Goal: Information Seeking & Learning: Find specific fact

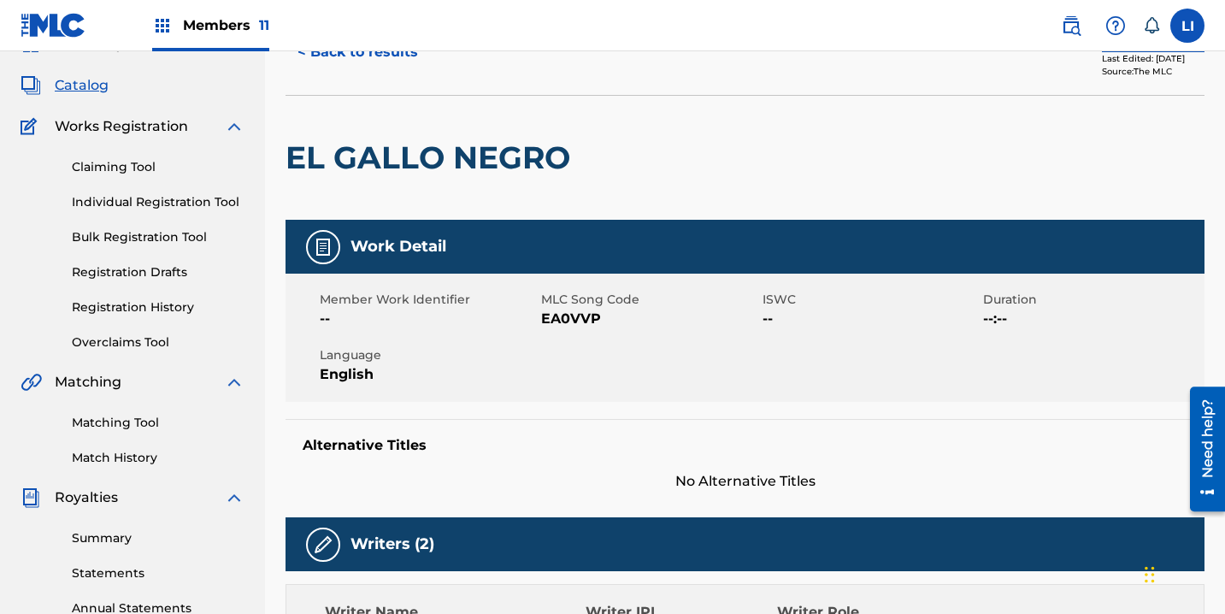
scroll to position [140, 0]
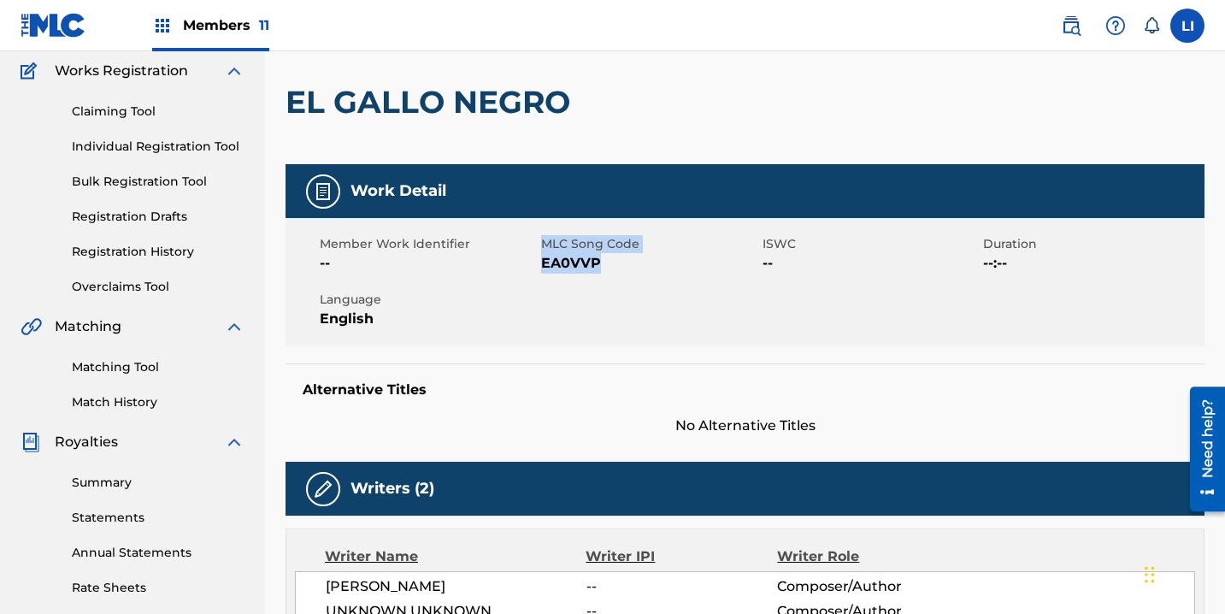
drag, startPoint x: 602, startPoint y: 259, endPoint x: 540, endPoint y: 260, distance: 61.6
click at [541, 260] on span "EA0VVP" at bounding box center [649, 263] width 217 height 21
copy div "MLC Song Code EA0VVP"
click at [484, 314] on span "English" at bounding box center [428, 319] width 217 height 21
drag, startPoint x: 594, startPoint y: 264, endPoint x: 542, endPoint y: 256, distance: 52.7
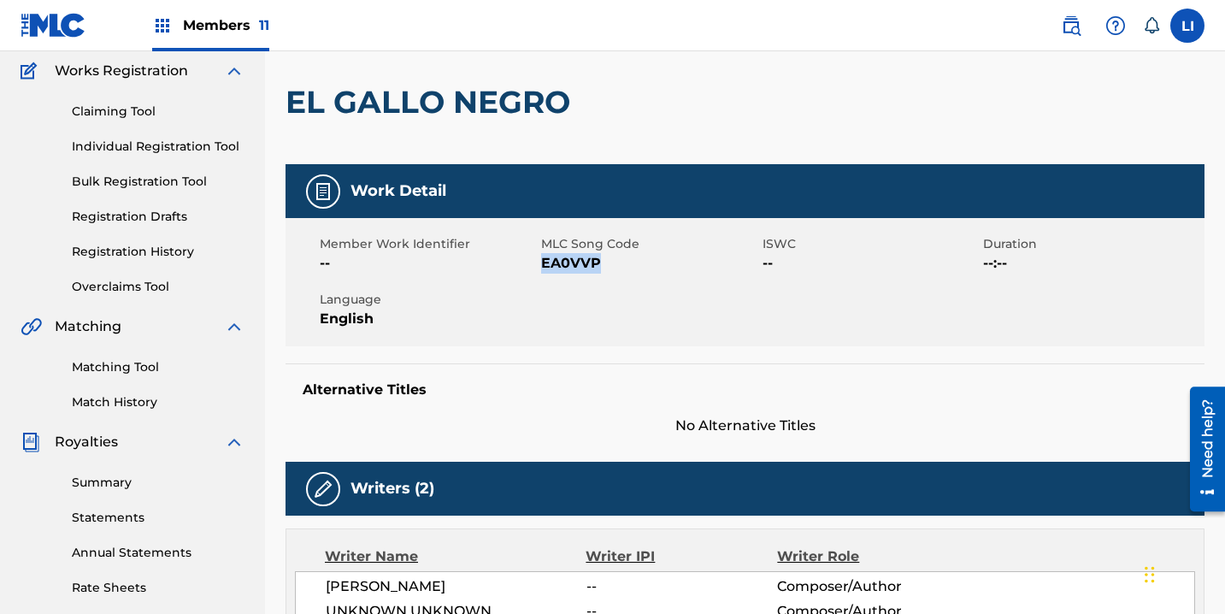
click at [542, 256] on span "EA0VVP" at bounding box center [649, 263] width 217 height 21
copy span "EA0VVP"
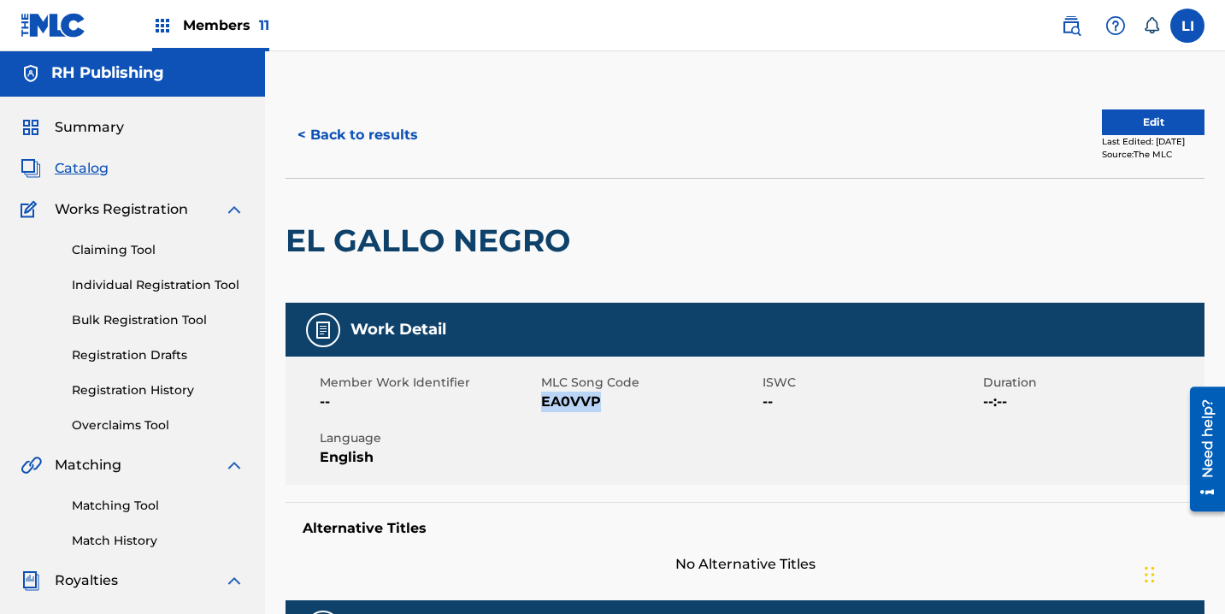
scroll to position [0, 0]
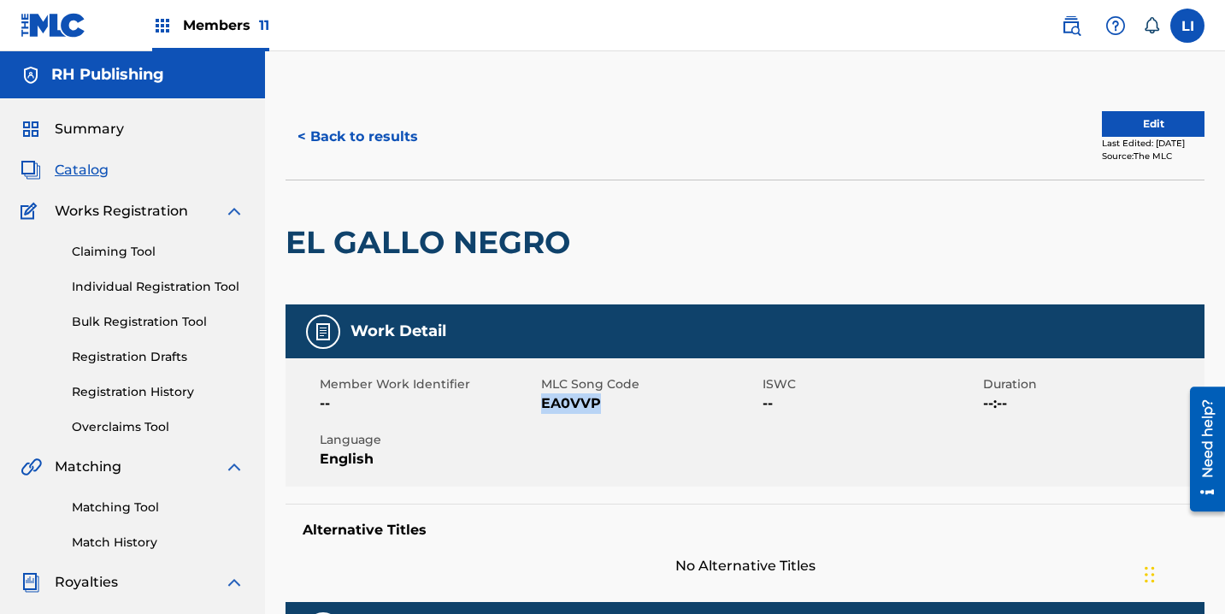
click at [384, 148] on button "< Back to results" at bounding box center [358, 136] width 144 height 43
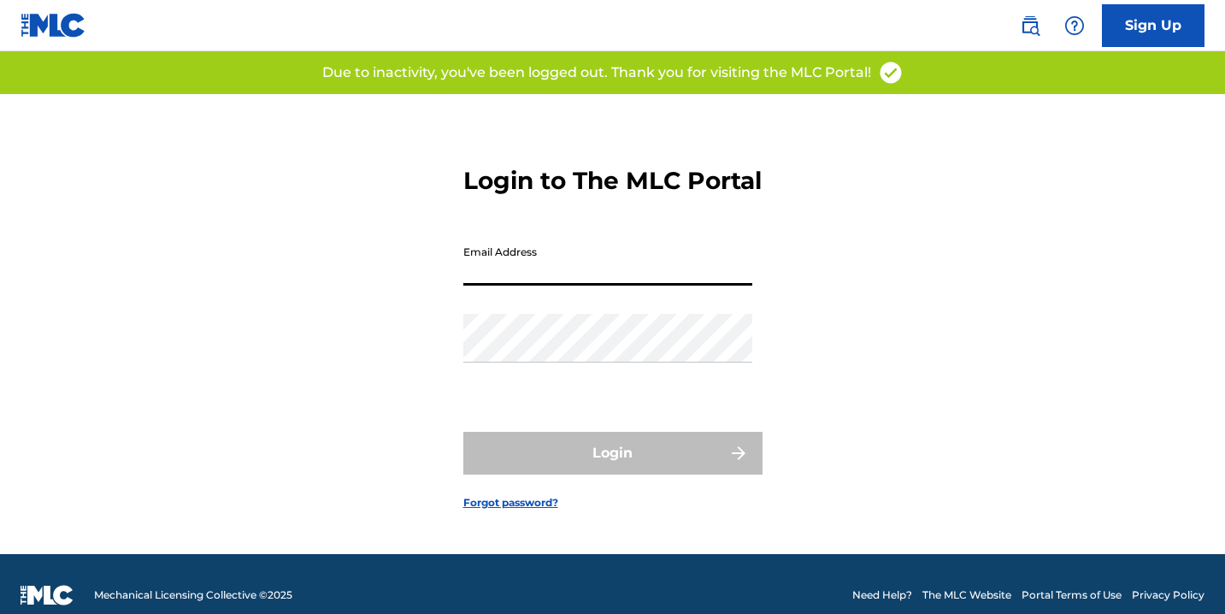
click at [562, 276] on input "Email Address" at bounding box center [607, 261] width 289 height 49
type input "[EMAIL_ADDRESS][DOMAIN_NAME]"
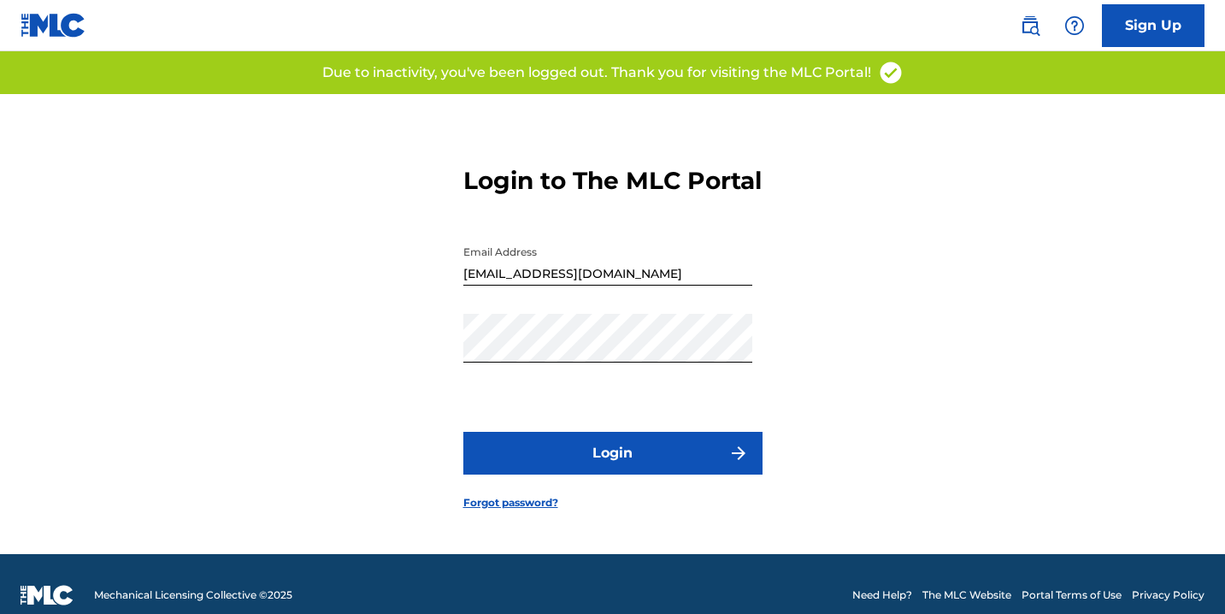
click at [592, 458] on button "Login" at bounding box center [612, 453] width 299 height 43
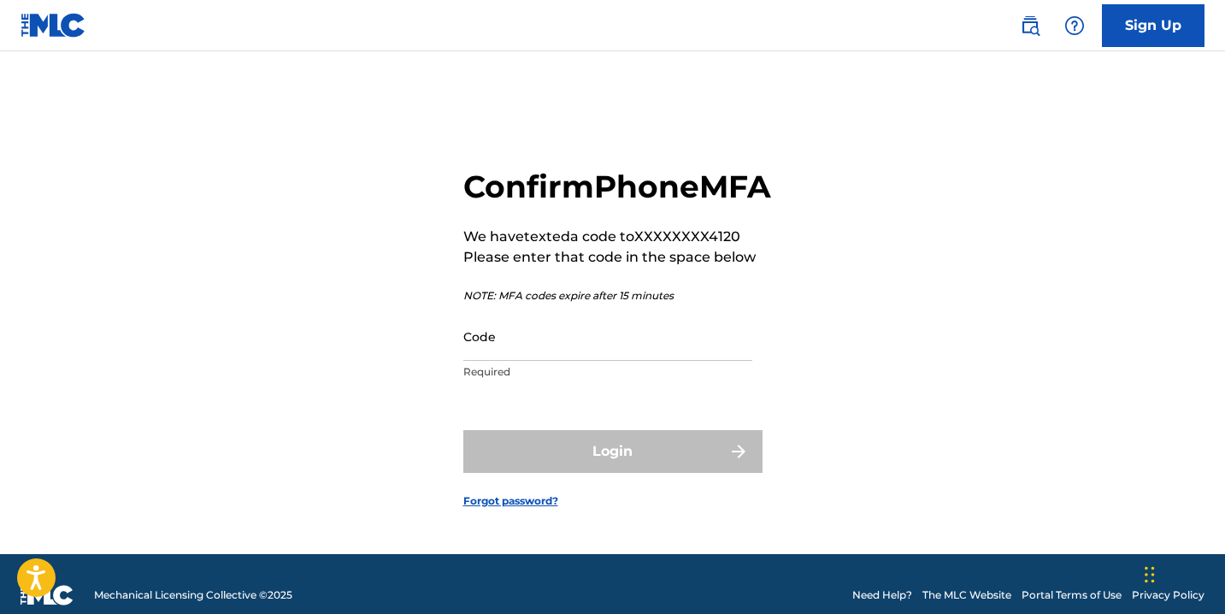
click at [568, 380] on p "Required" at bounding box center [607, 371] width 289 height 15
click at [571, 361] on input "Code" at bounding box center [607, 336] width 289 height 49
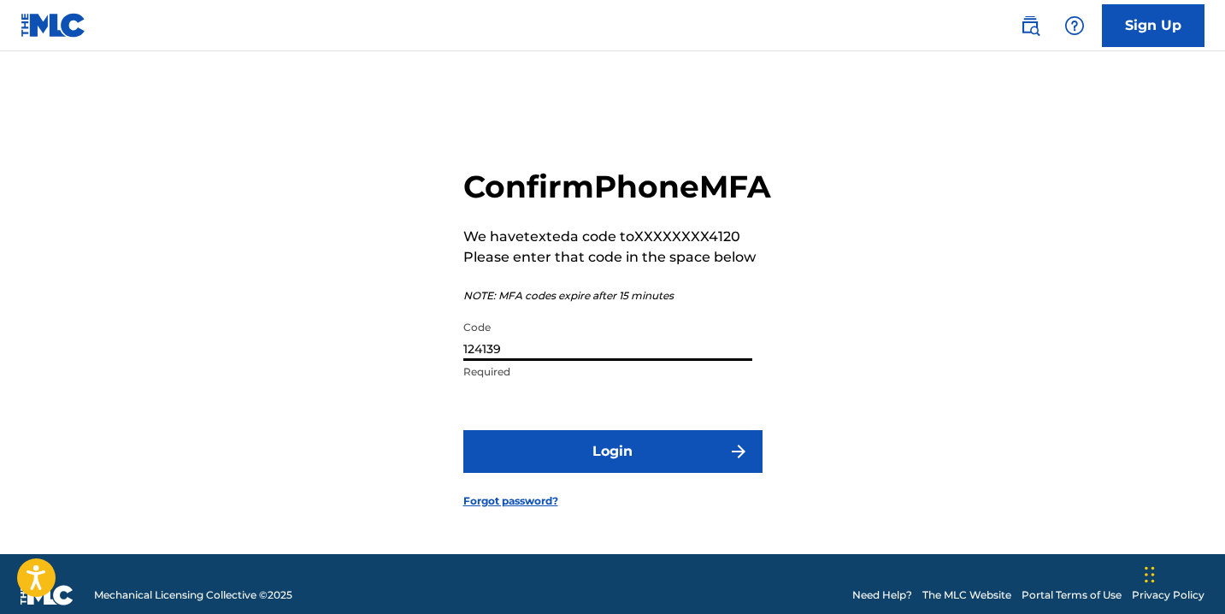
type input "124139"
click at [708, 472] on button "Login" at bounding box center [612, 451] width 299 height 43
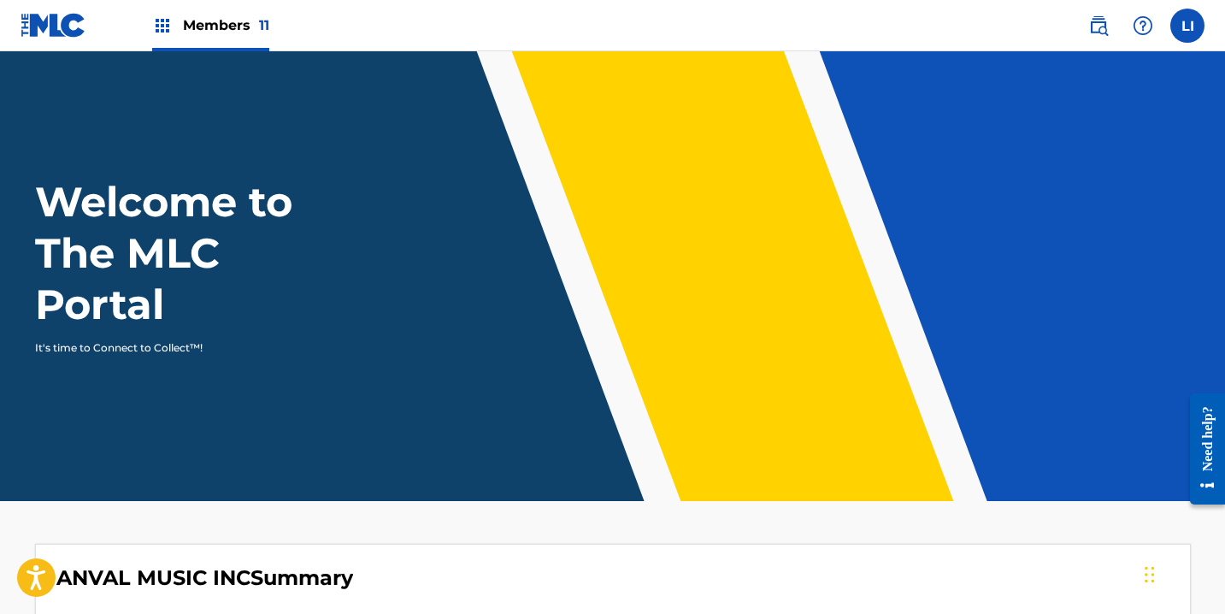
click at [203, 22] on span "Members 11" at bounding box center [226, 25] width 86 height 20
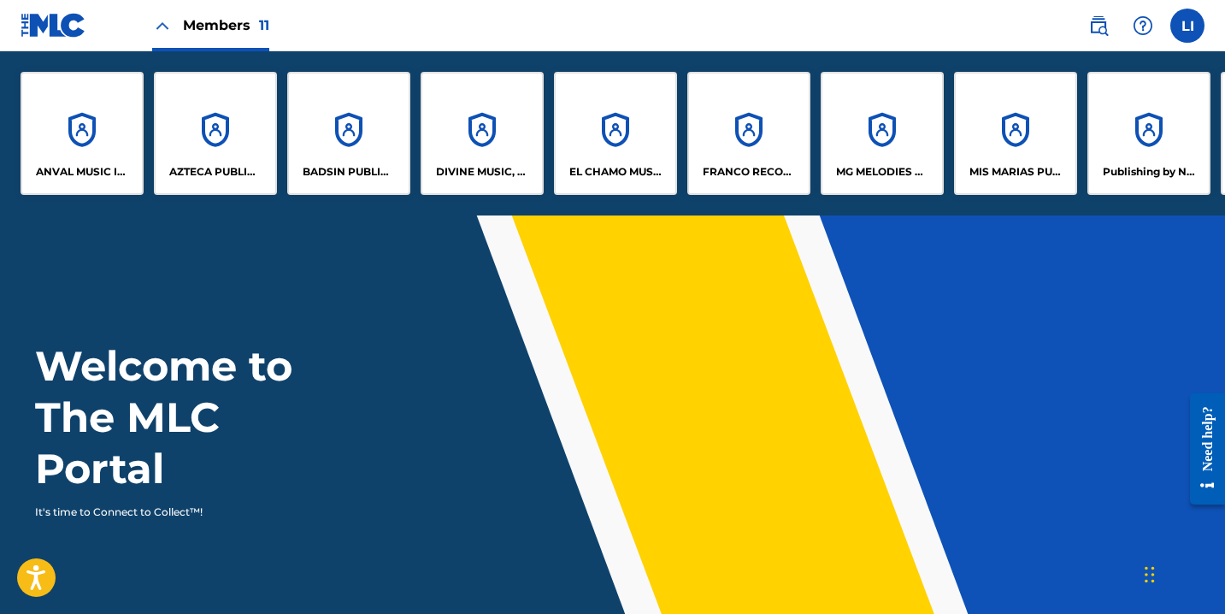
scroll to position [0, 273]
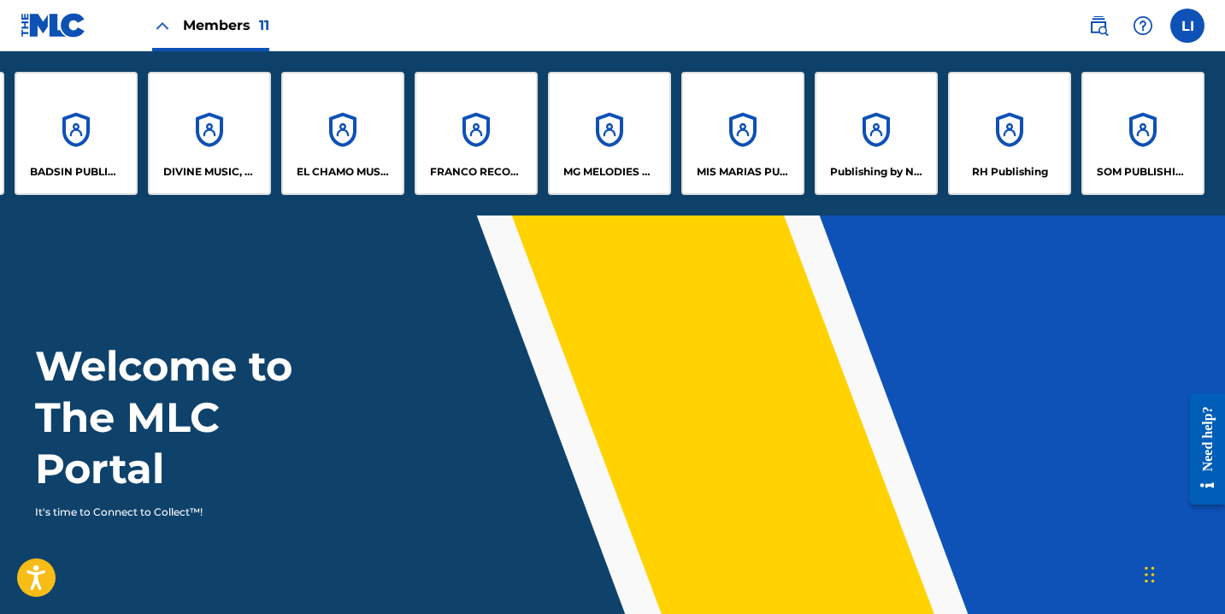
click at [998, 146] on div "RH Publishing" at bounding box center [1009, 133] width 123 height 123
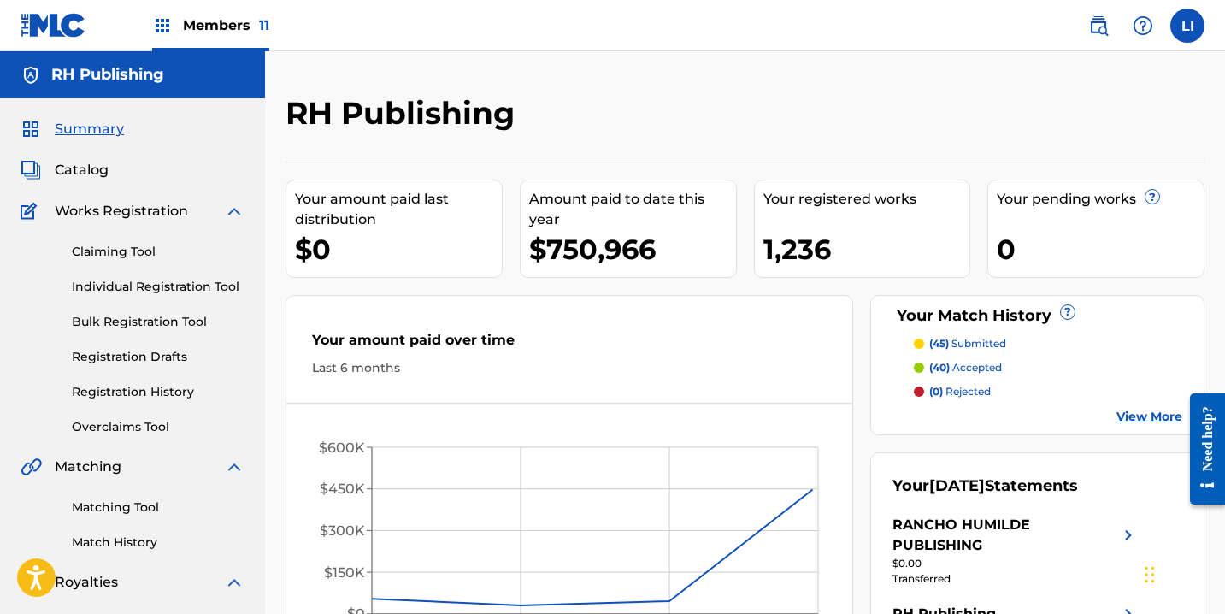
click at [74, 172] on span "Catalog" at bounding box center [82, 170] width 54 height 21
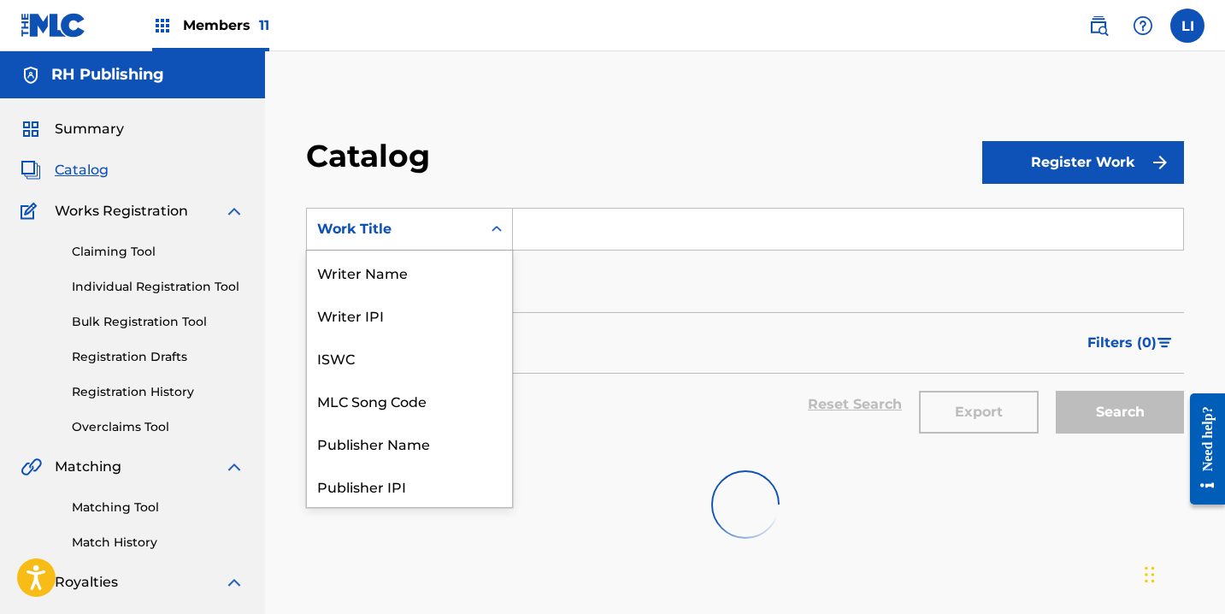
click at [439, 233] on div "Work Title" at bounding box center [394, 229] width 154 height 21
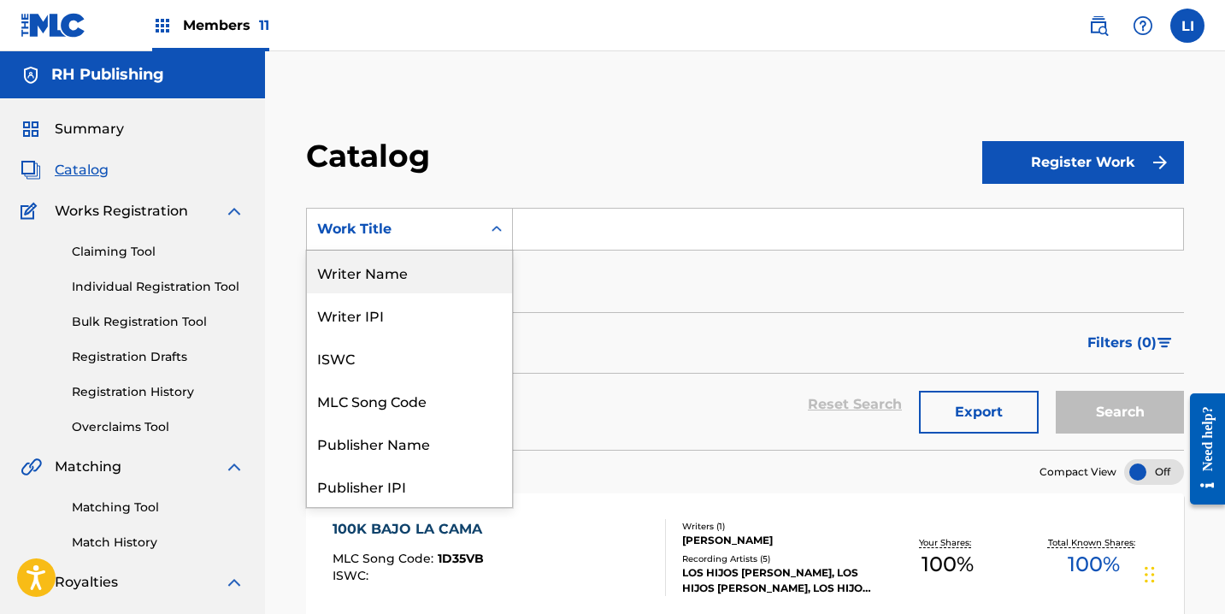
click at [414, 282] on div "Writer Name" at bounding box center [409, 271] width 205 height 43
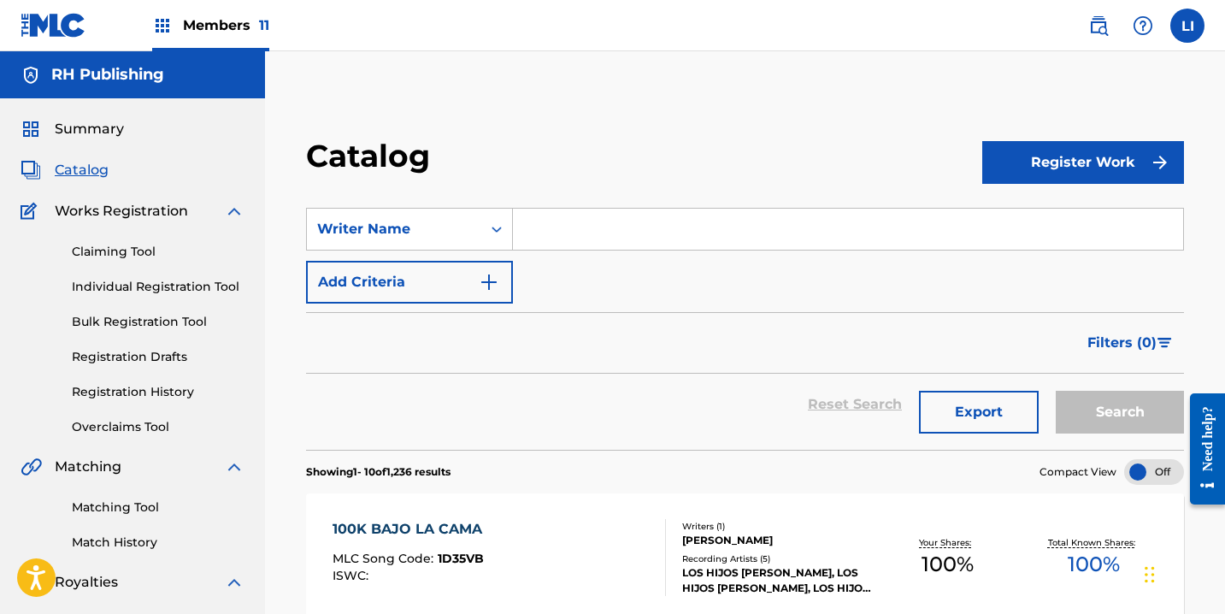
click at [532, 222] on input "Search Form" at bounding box center [848, 229] width 670 height 41
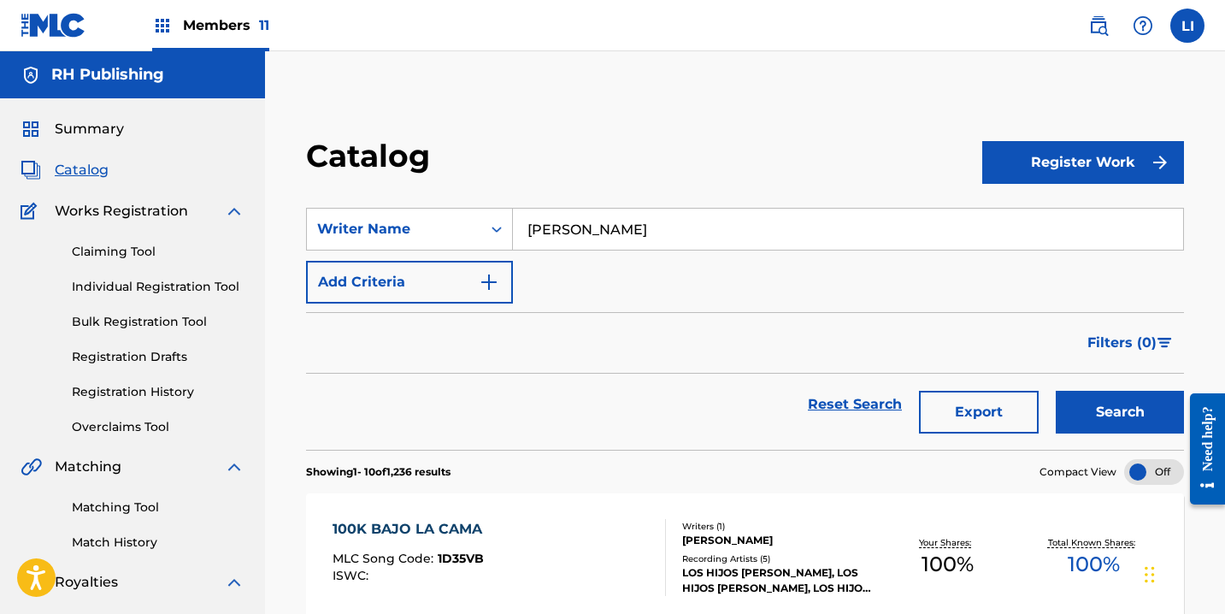
type input "[PERSON_NAME]"
click at [1056, 391] on button "Search" at bounding box center [1120, 412] width 128 height 43
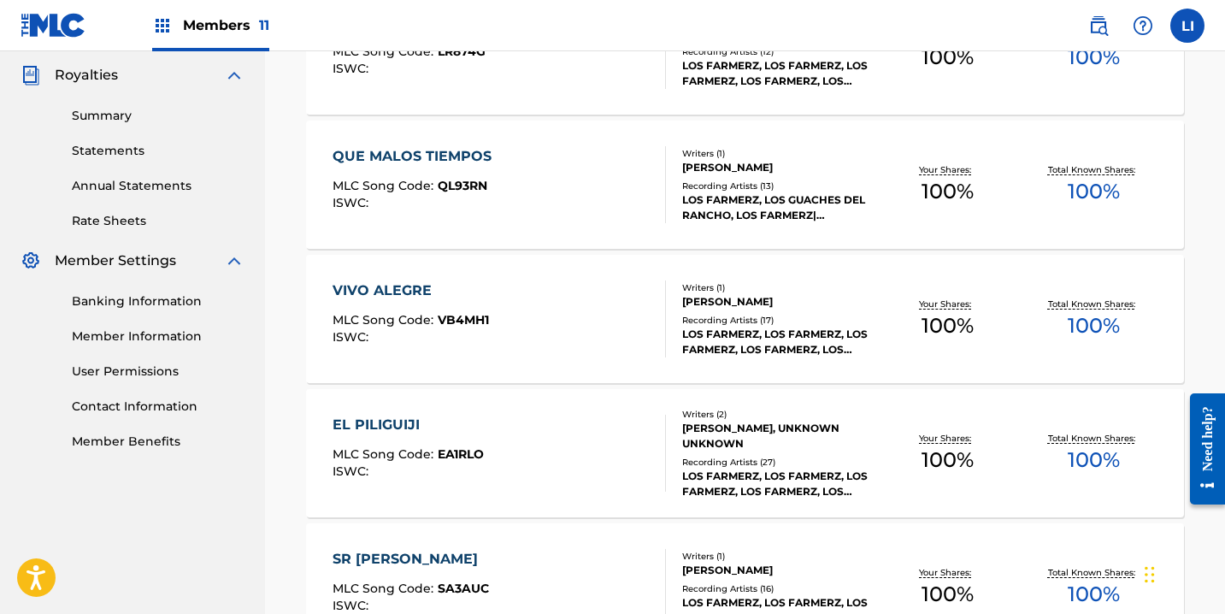
scroll to position [567, 0]
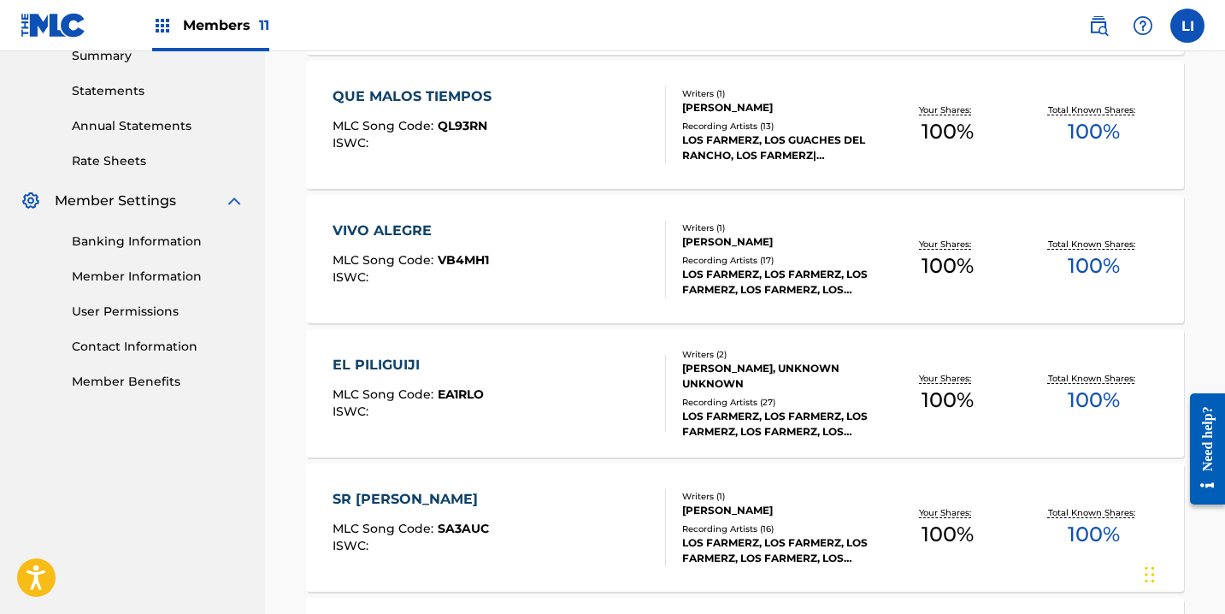
click at [562, 242] on div "VIVO ALEGRE MLC Song Code : VB4MH1 ISWC :" at bounding box center [499, 259] width 333 height 77
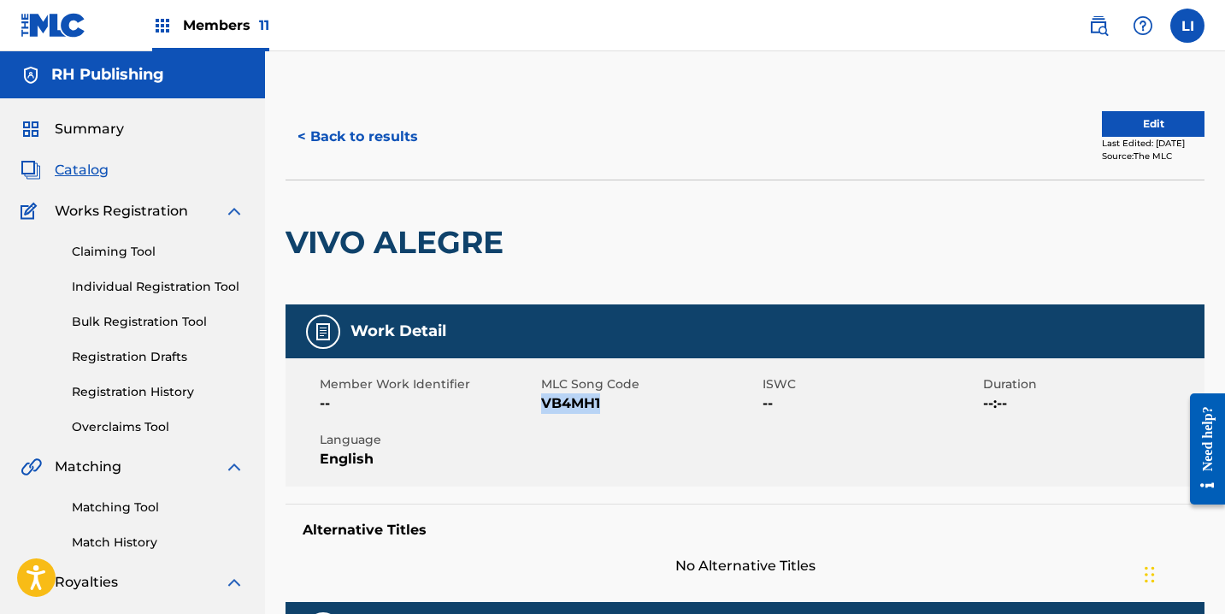
drag, startPoint x: 606, startPoint y: 403, endPoint x: 541, endPoint y: 406, distance: 65.0
click at [541, 406] on span "VB4MH1" at bounding box center [649, 403] width 217 height 21
drag, startPoint x: 312, startPoint y: 130, endPoint x: 762, endPoint y: 209, distance: 456.5
click at [312, 130] on button "< Back to results" at bounding box center [358, 136] width 144 height 43
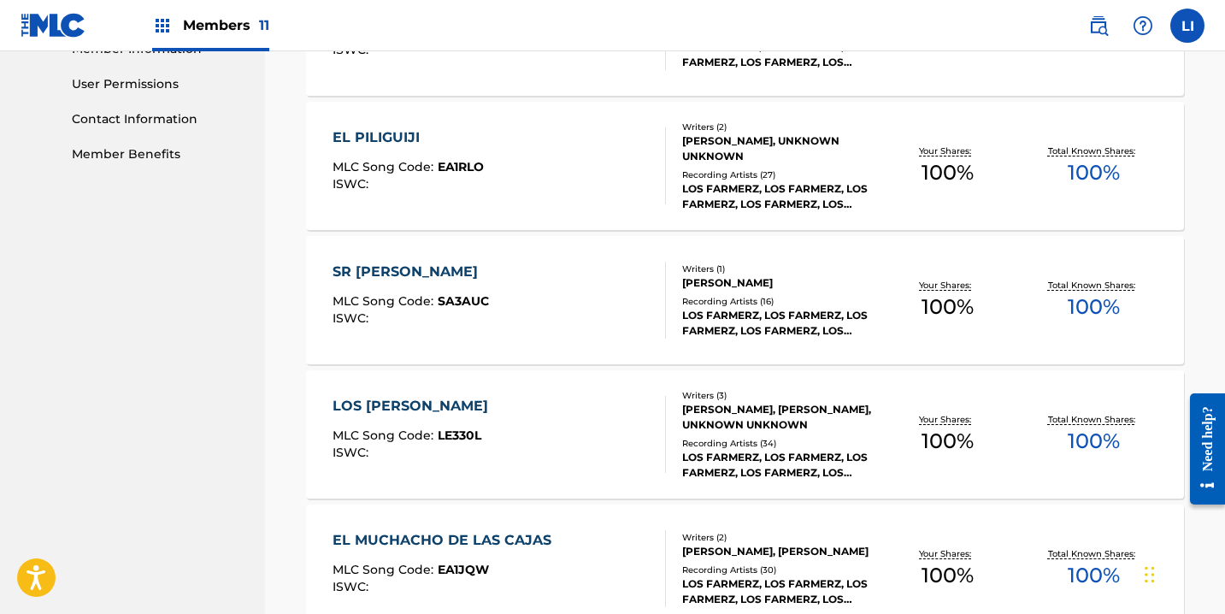
scroll to position [724, 0]
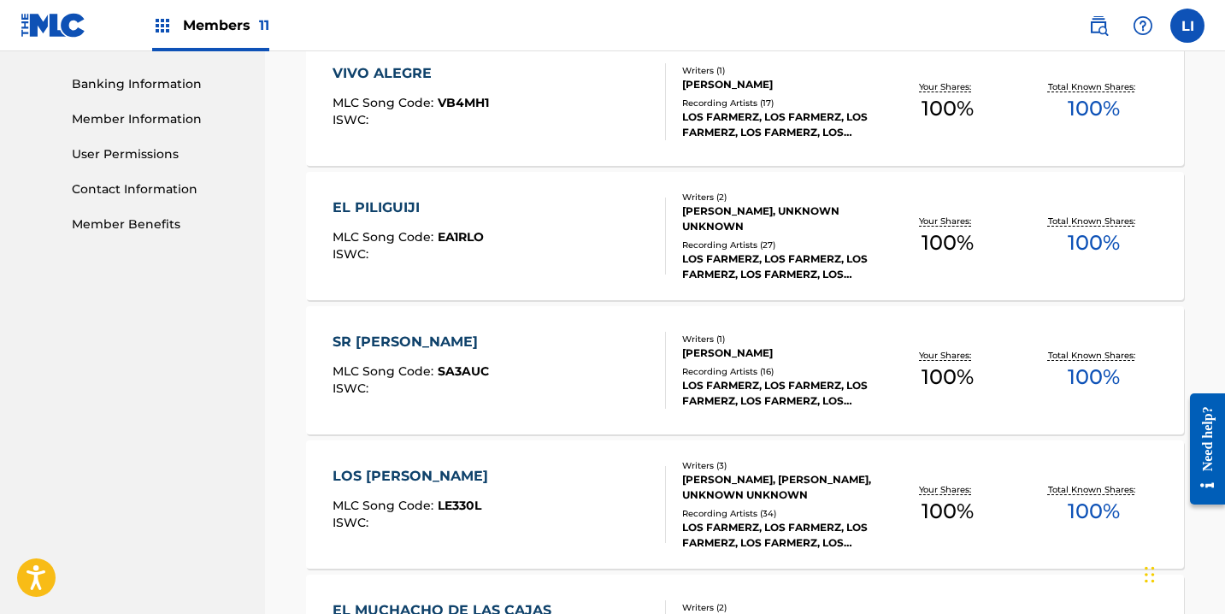
click at [557, 239] on div "EL PILIGUIJI MLC Song Code : EA1RLO ISWC :" at bounding box center [499, 235] width 333 height 77
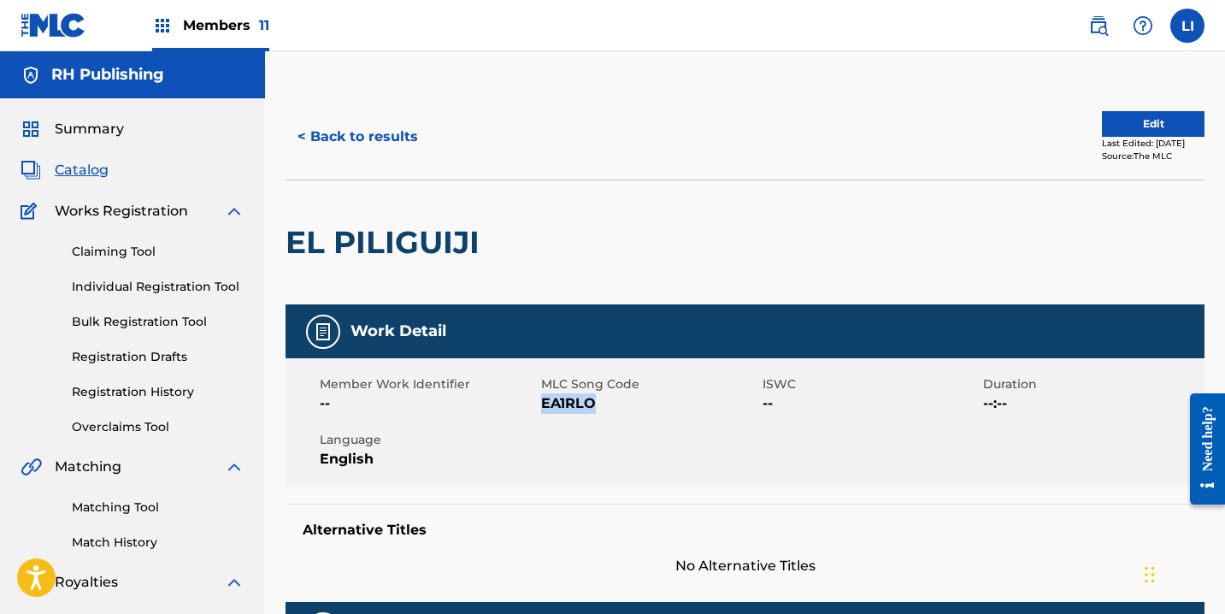
drag, startPoint x: 608, startPoint y: 394, endPoint x: 543, endPoint y: 403, distance: 65.6
click at [543, 403] on span "EA1RLO" at bounding box center [649, 403] width 217 height 21
copy span "EA1RLO"
click at [356, 135] on button "< Back to results" at bounding box center [358, 136] width 144 height 43
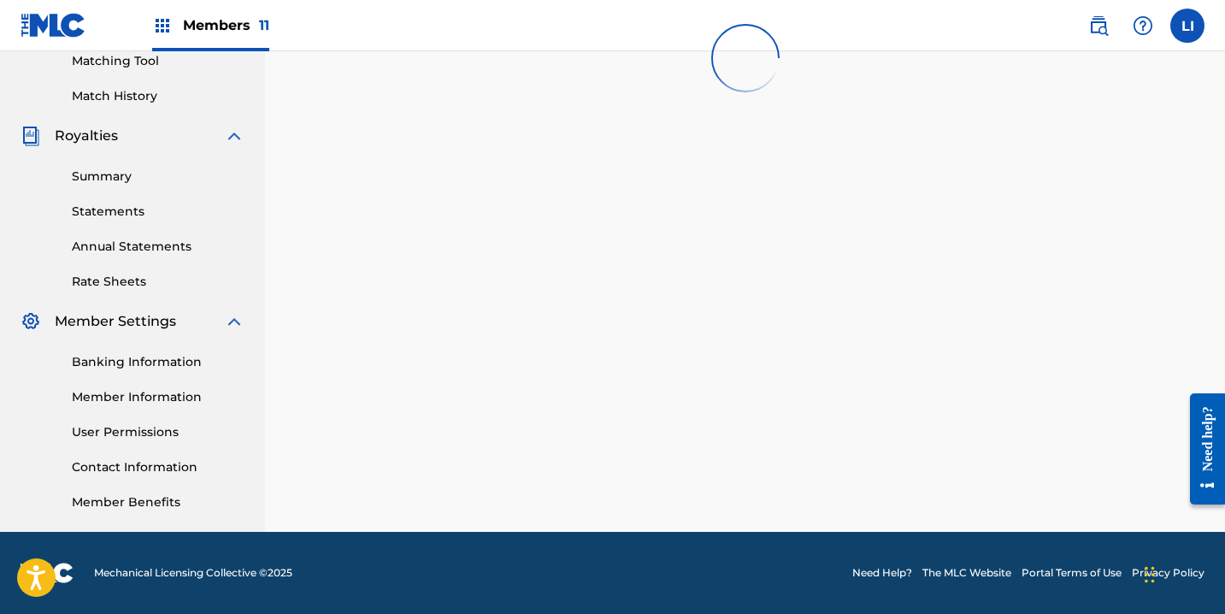
scroll to position [724, 0]
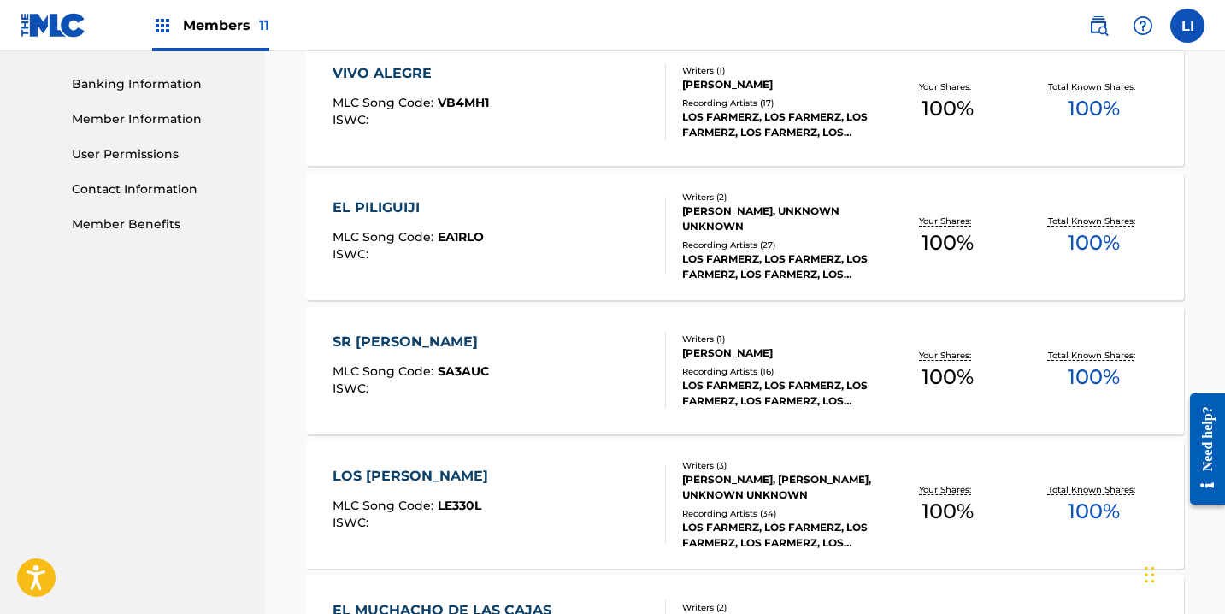
click at [546, 386] on div "SR [PERSON_NAME] MLC Song Code : SA3AUC ISWC :" at bounding box center [499, 370] width 333 height 77
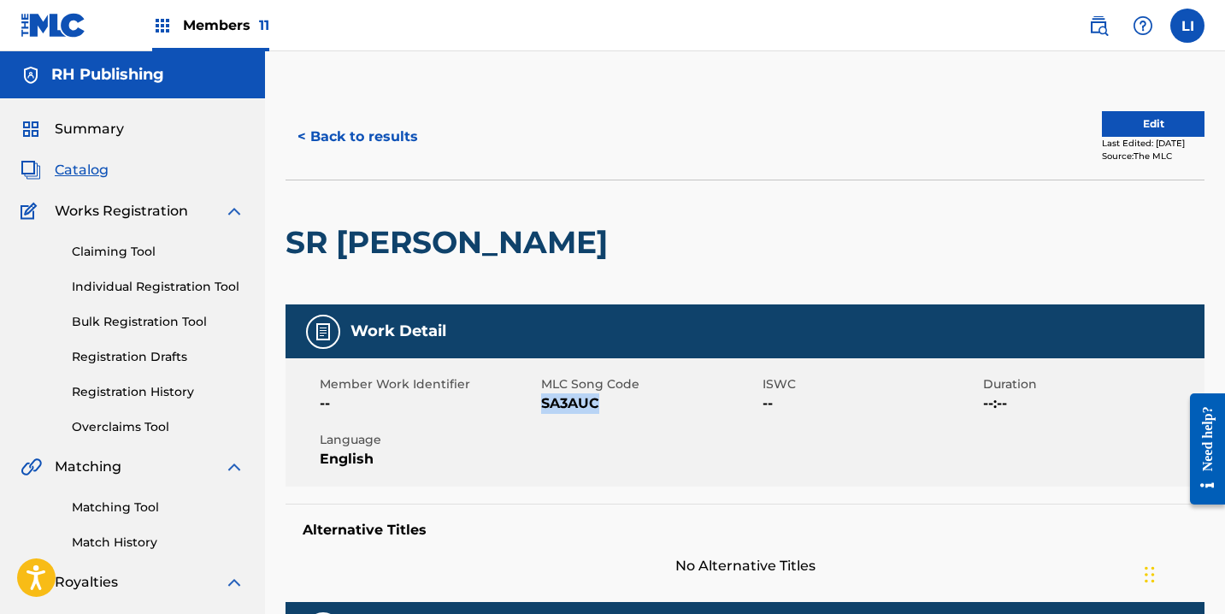
drag, startPoint x: 576, startPoint y: 401, endPoint x: 541, endPoint y: 401, distance: 35.0
click at [541, 401] on span "SA3AUC" at bounding box center [649, 403] width 217 height 21
copy span "SA3AUC"
click at [392, 136] on button "< Back to results" at bounding box center [358, 136] width 144 height 43
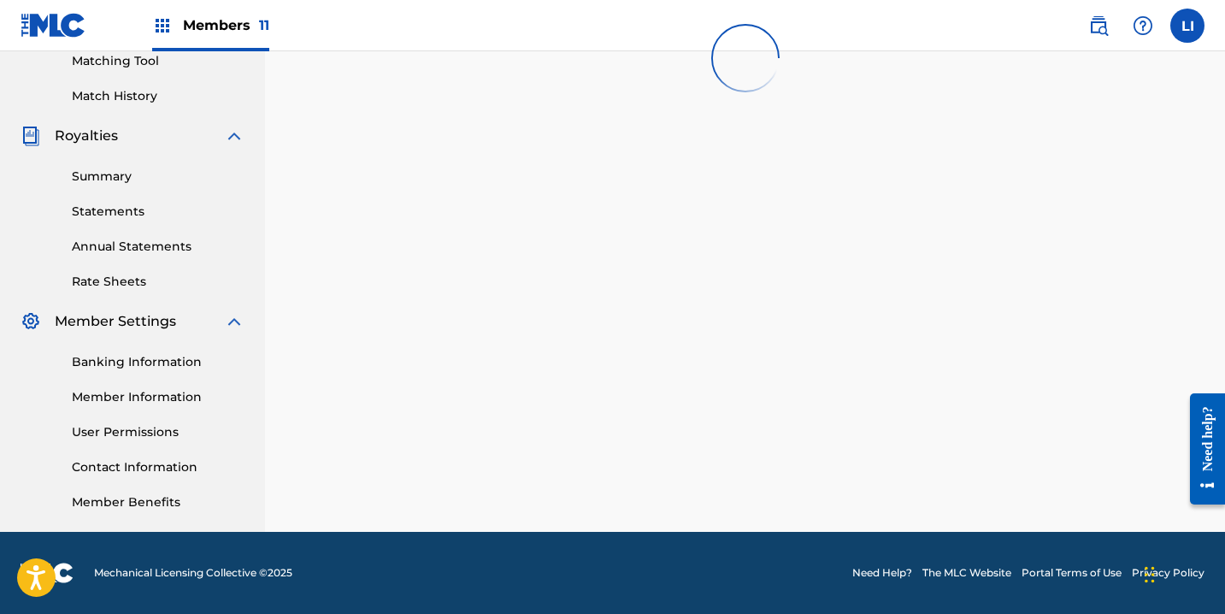
scroll to position [724, 0]
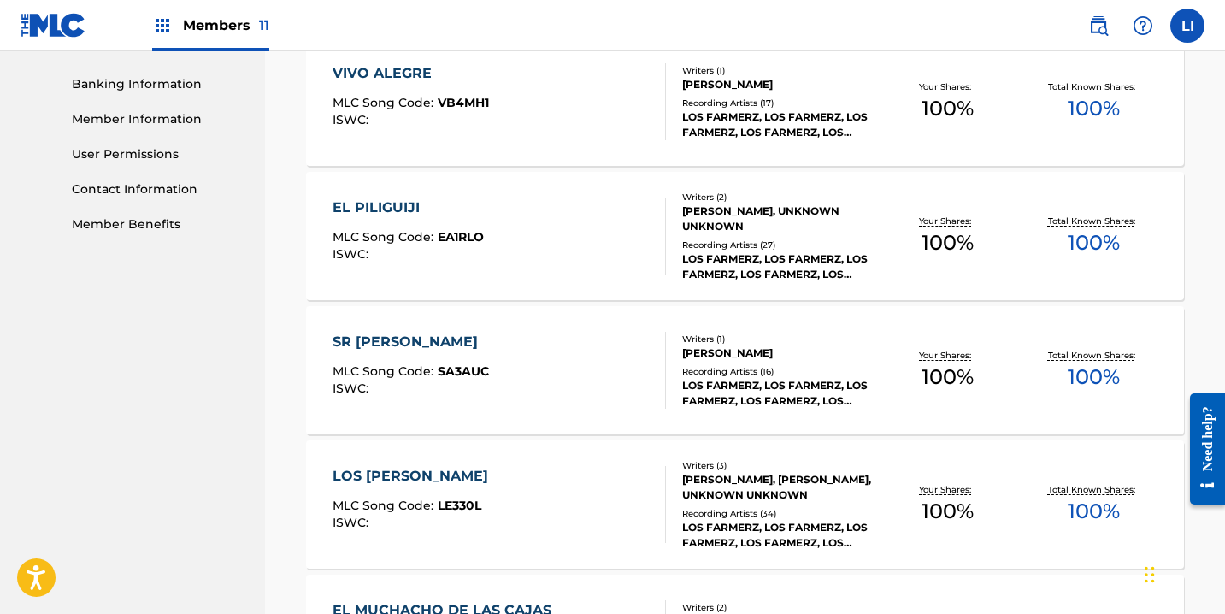
drag, startPoint x: 536, startPoint y: 474, endPoint x: 530, endPoint y: 467, distance: 9.1
click at [537, 474] on div "LOS [PERSON_NAME] MLC Song Code : LE330L ISWC :" at bounding box center [499, 504] width 333 height 77
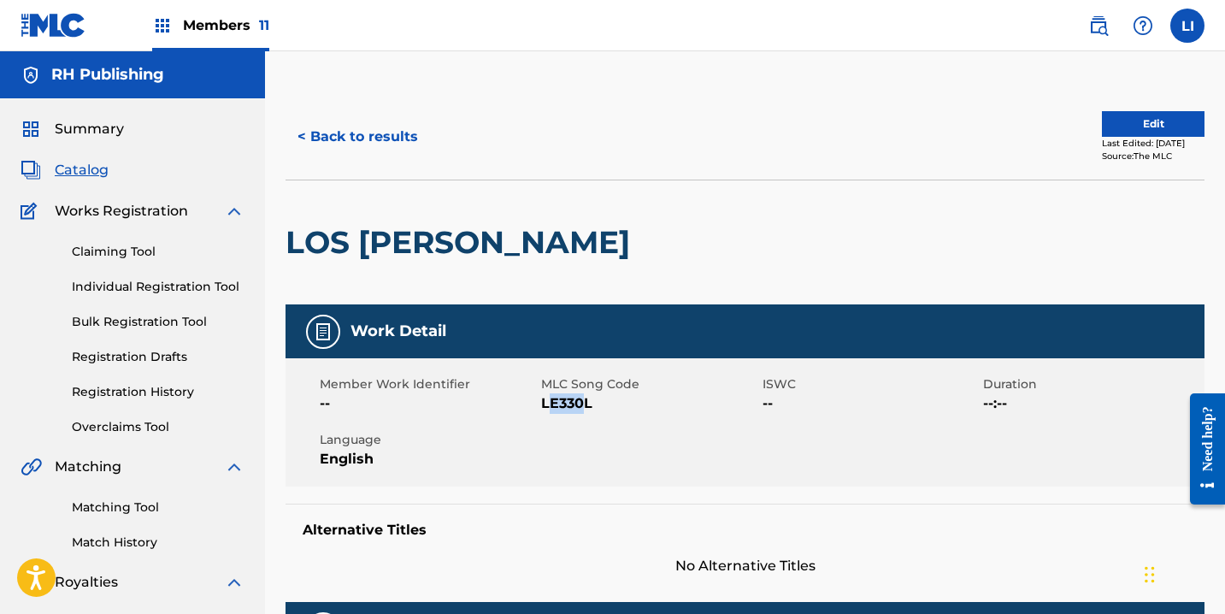
drag, startPoint x: 586, startPoint y: 401, endPoint x: 604, endPoint y: 407, distance: 18.1
click at [547, 404] on span "LE330L" at bounding box center [649, 403] width 217 height 21
drag, startPoint x: 594, startPoint y: 405, endPoint x: 542, endPoint y: 403, distance: 52.2
click at [542, 403] on span "LE330L" at bounding box center [649, 403] width 217 height 21
copy span "LE330L"
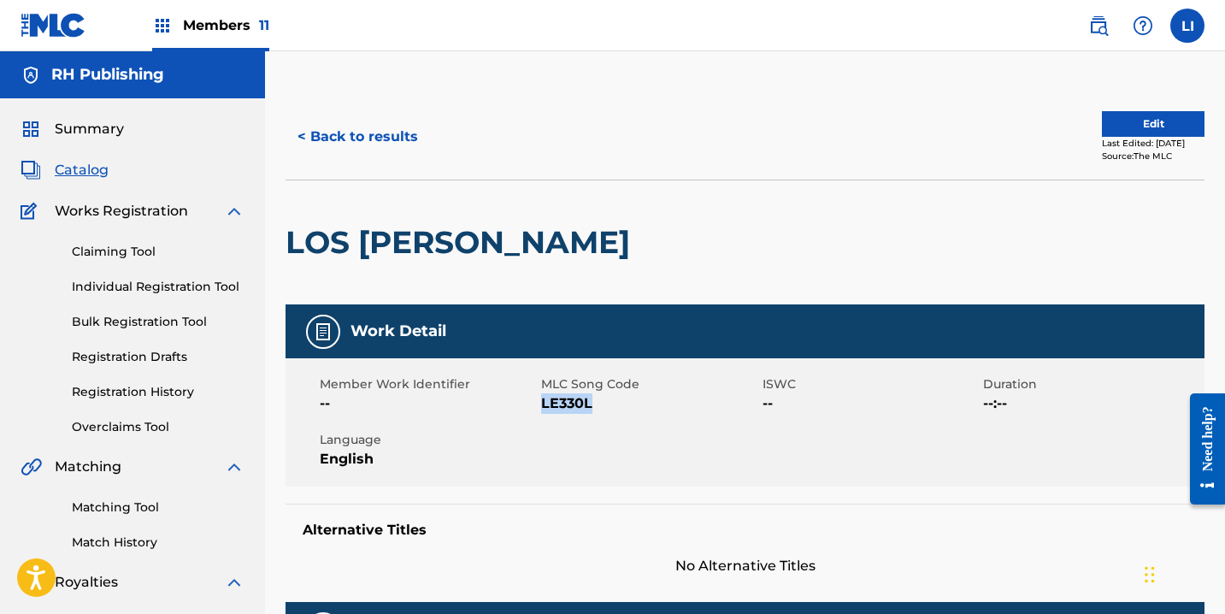
click at [387, 136] on button "< Back to results" at bounding box center [358, 136] width 144 height 43
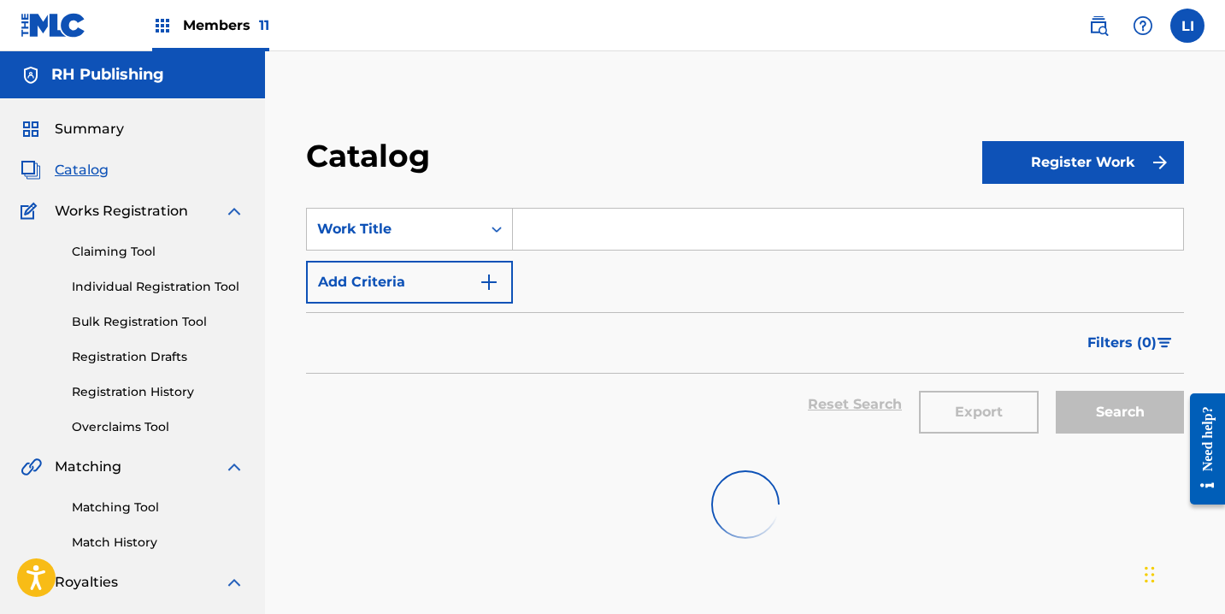
click at [89, 170] on span "Catalog" at bounding box center [82, 170] width 54 height 21
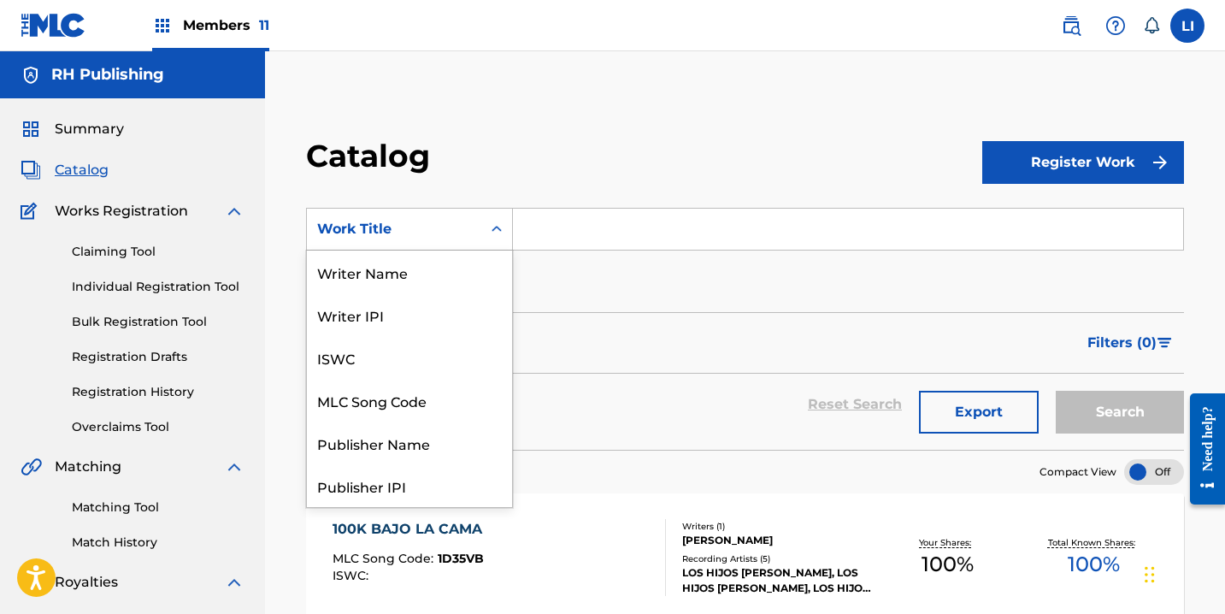
drag, startPoint x: 456, startPoint y: 219, endPoint x: 431, endPoint y: 248, distance: 38.8
click at [456, 219] on div "Work Title" at bounding box center [394, 229] width 154 height 21
click at [414, 275] on div "Writer Name" at bounding box center [409, 271] width 205 height 43
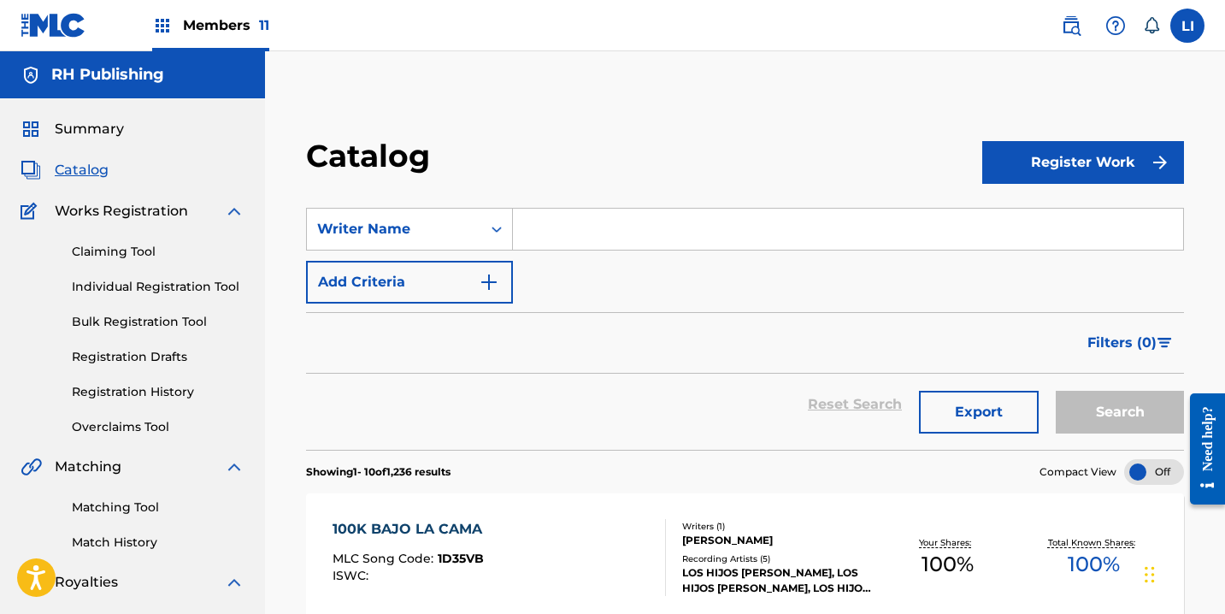
click at [565, 218] on input "Search Form" at bounding box center [848, 229] width 670 height 41
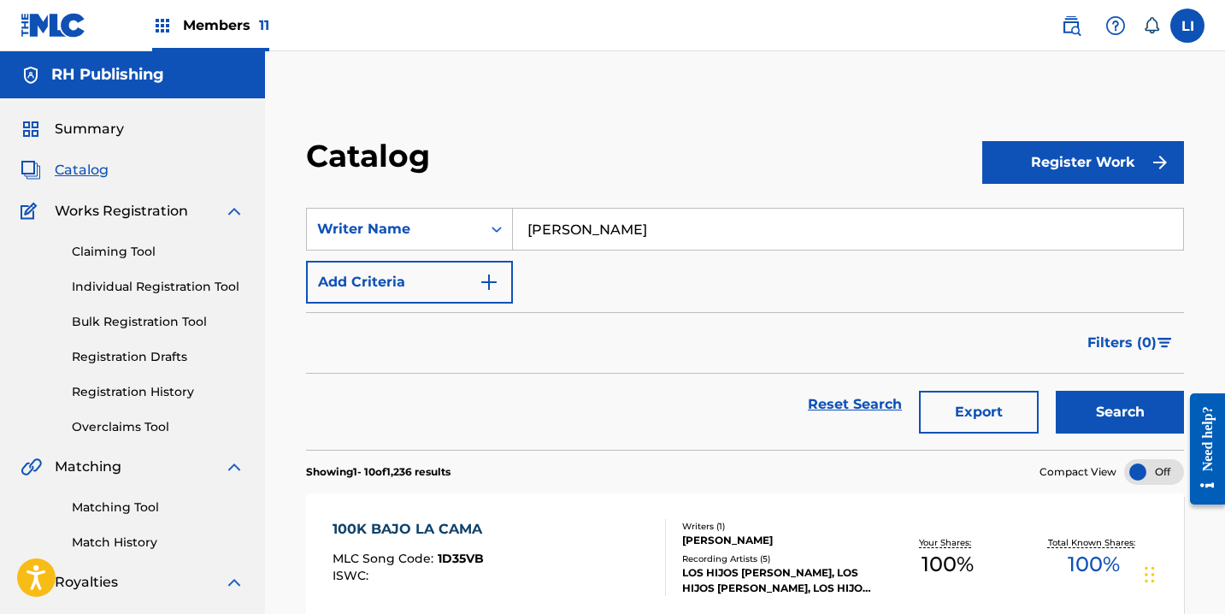
type input "[PERSON_NAME]"
click at [1056, 391] on button "Search" at bounding box center [1120, 412] width 128 height 43
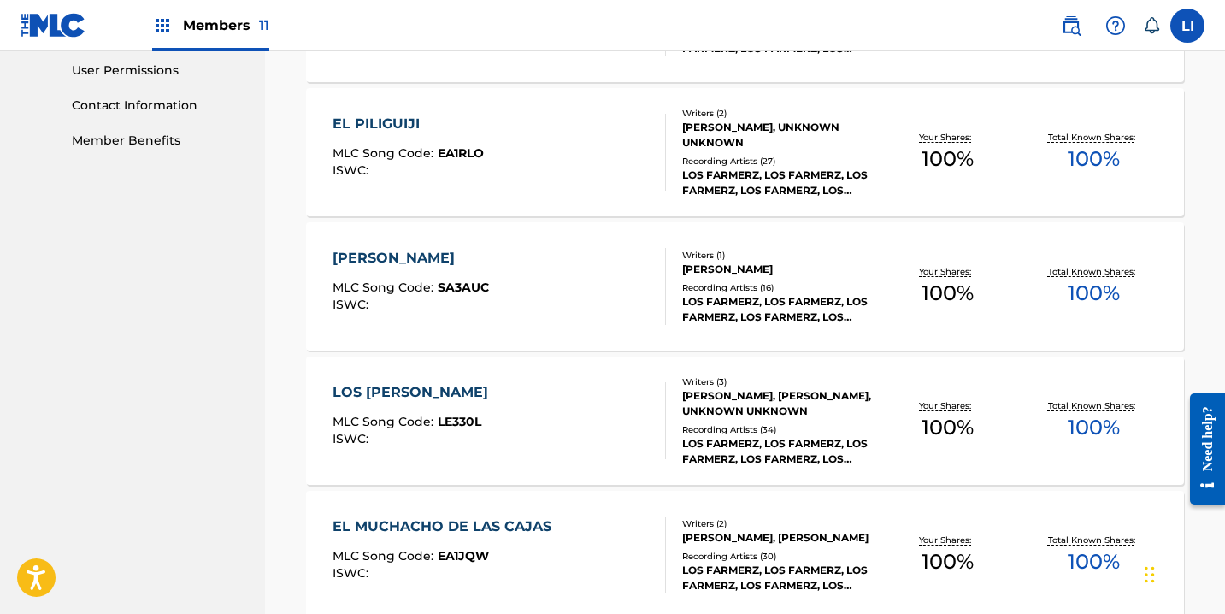
scroll to position [905, 0]
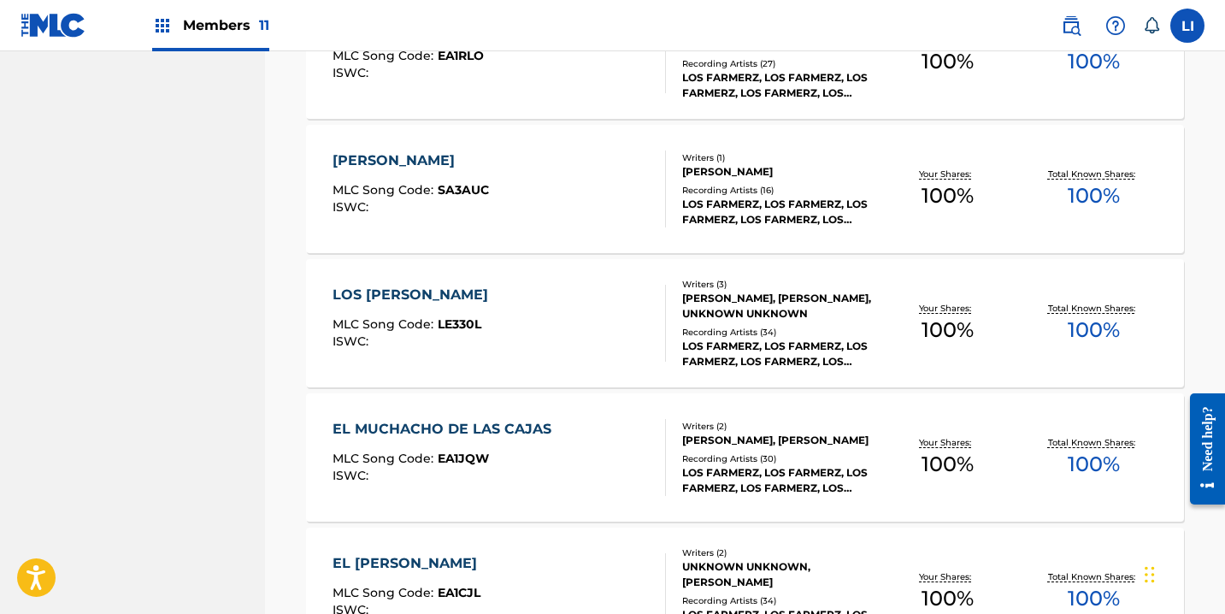
click at [577, 462] on div "EL MUCHACHO DE LAS CAJAS MLC Song Code : EA1JQW ISWC :" at bounding box center [499, 457] width 333 height 77
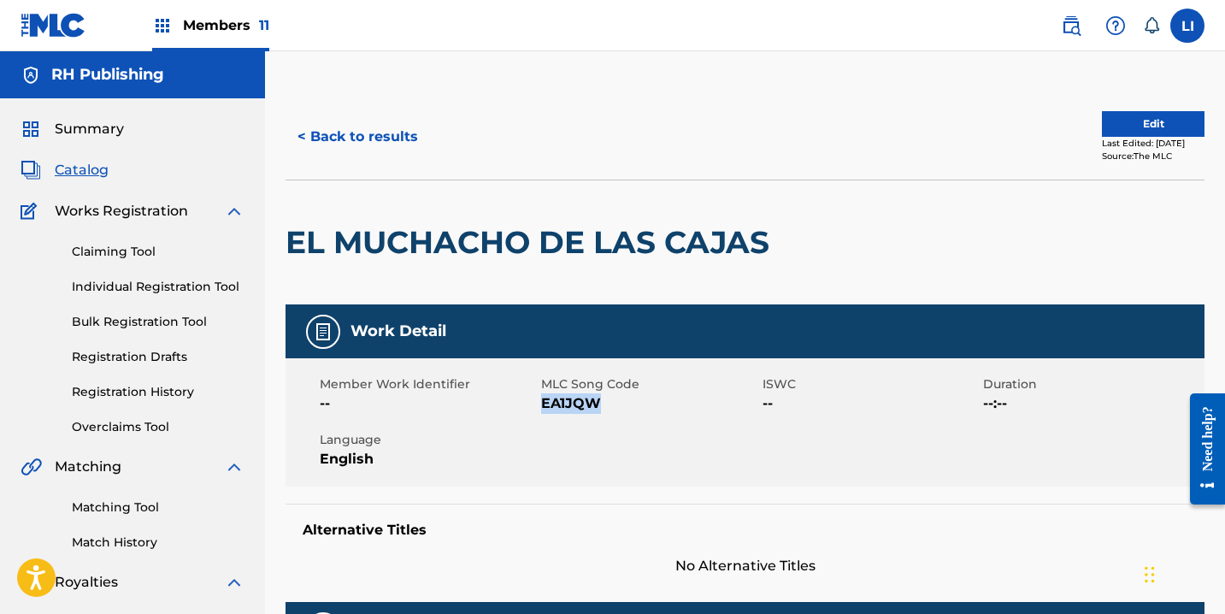
drag, startPoint x: 605, startPoint y: 402, endPoint x: 544, endPoint y: 403, distance: 61.6
click at [542, 401] on span "EA1JQW" at bounding box center [649, 403] width 217 height 21
click at [364, 131] on button "< Back to results" at bounding box center [358, 136] width 144 height 43
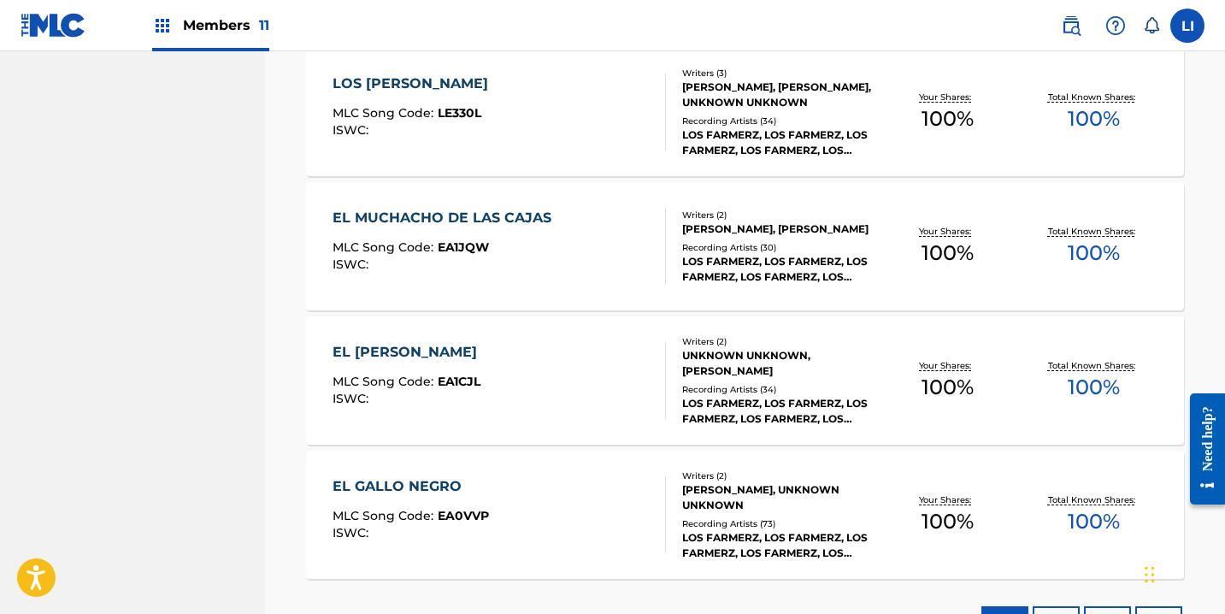
scroll to position [1128, 0]
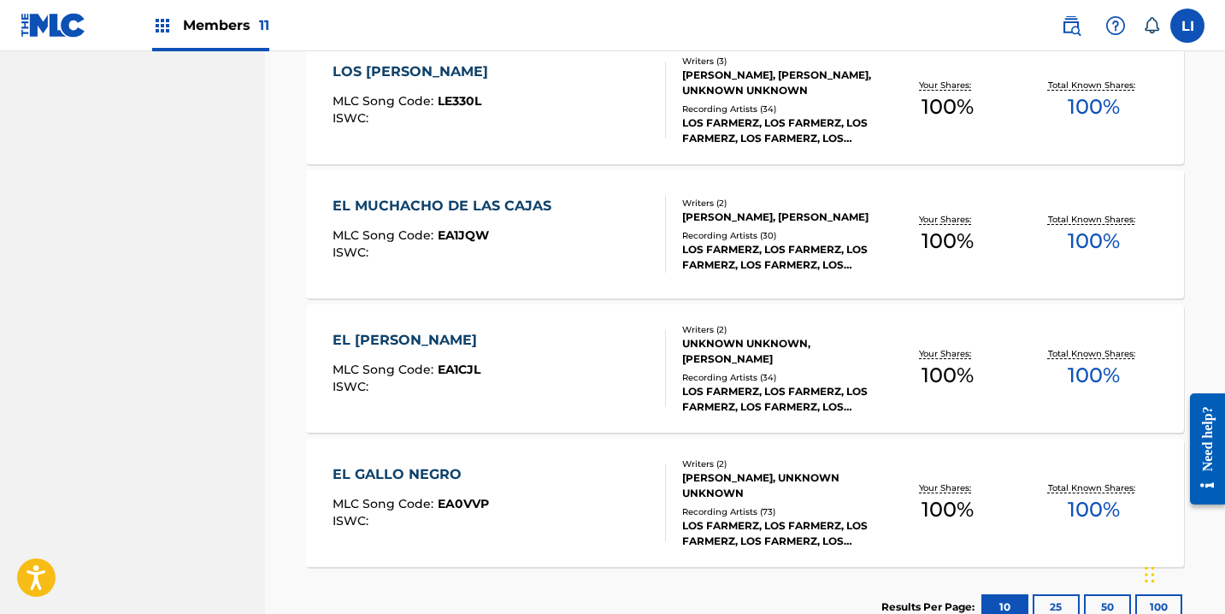
click at [521, 374] on div "EL CHAPILLO MLC Song Code : EA1CJL ISWC :" at bounding box center [499, 368] width 333 height 77
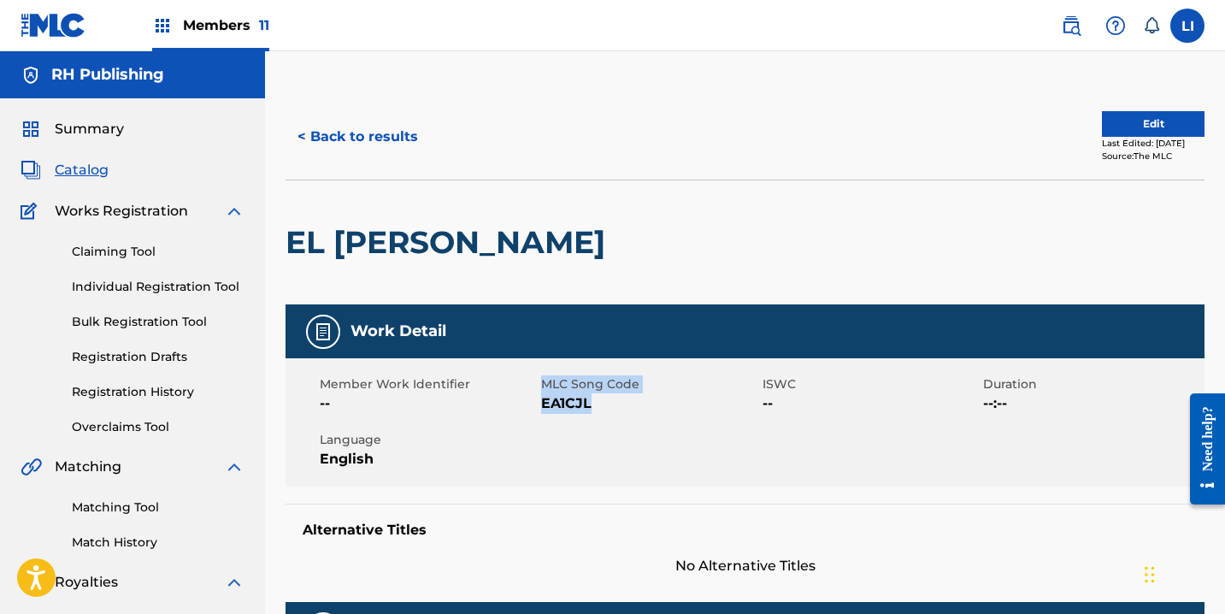
drag, startPoint x: 601, startPoint y: 409, endPoint x: 541, endPoint y: 407, distance: 59.9
click at [540, 407] on div "Member Work Identifier -- MLC Song Code EA1CJL ISWC -- Duration --:-- Language …" at bounding box center [745, 422] width 919 height 128
click at [601, 404] on span "EA1CJL" at bounding box center [649, 403] width 217 height 21
drag, startPoint x: 592, startPoint y: 403, endPoint x: 546, endPoint y: 409, distance: 45.8
click at [543, 407] on span "EA1CJL" at bounding box center [649, 403] width 217 height 21
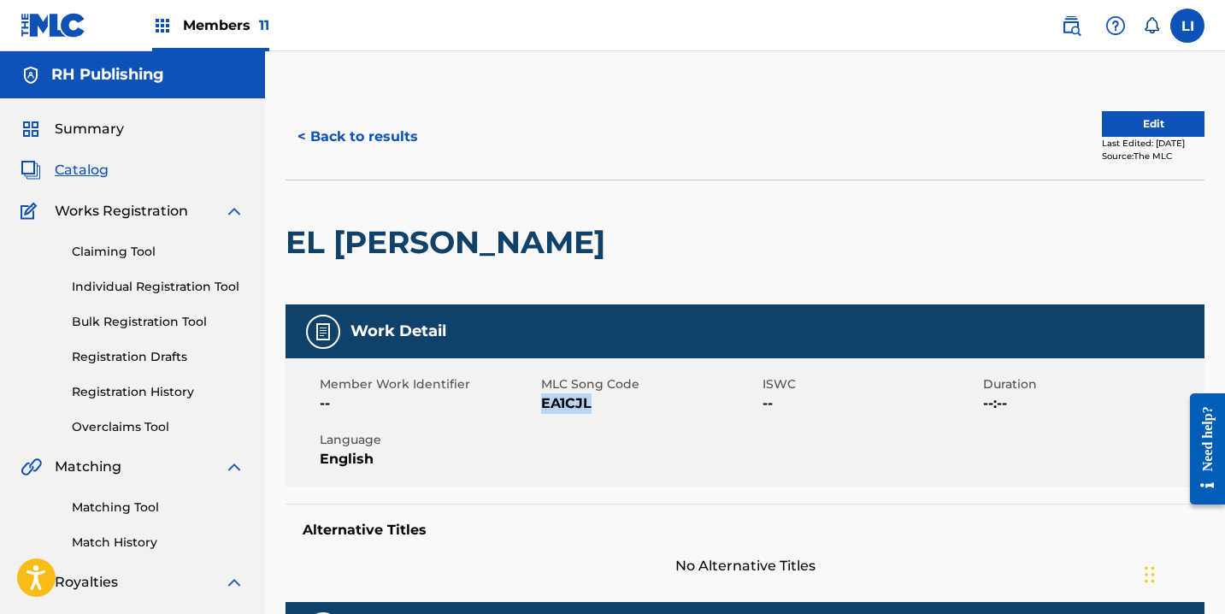
copy span "EA1CJL"
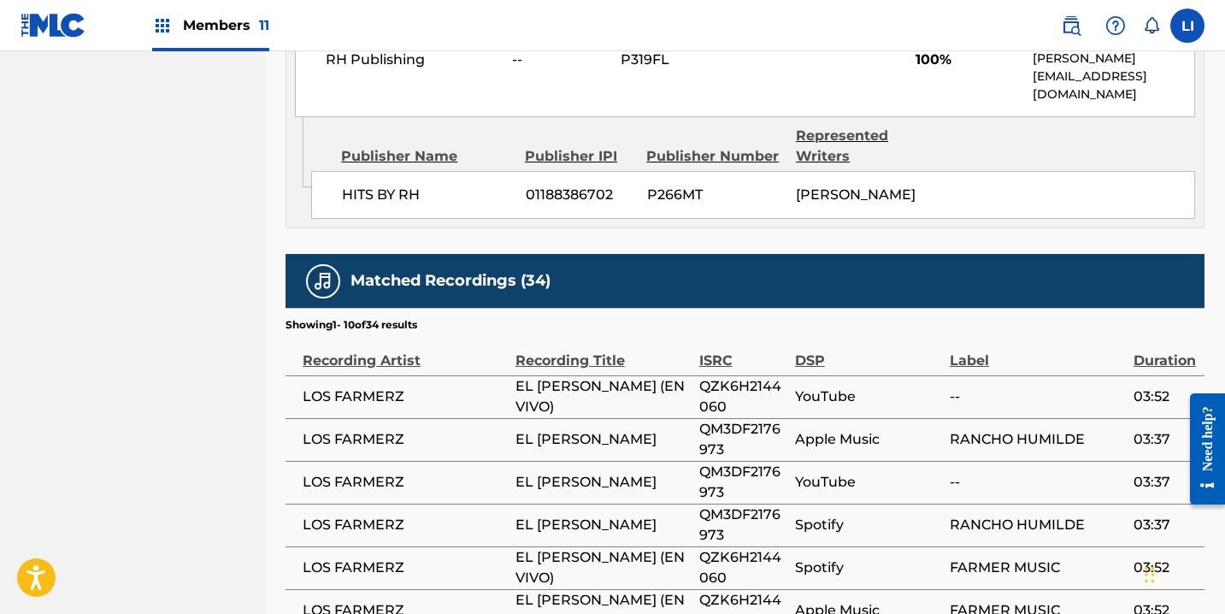
scroll to position [913, 0]
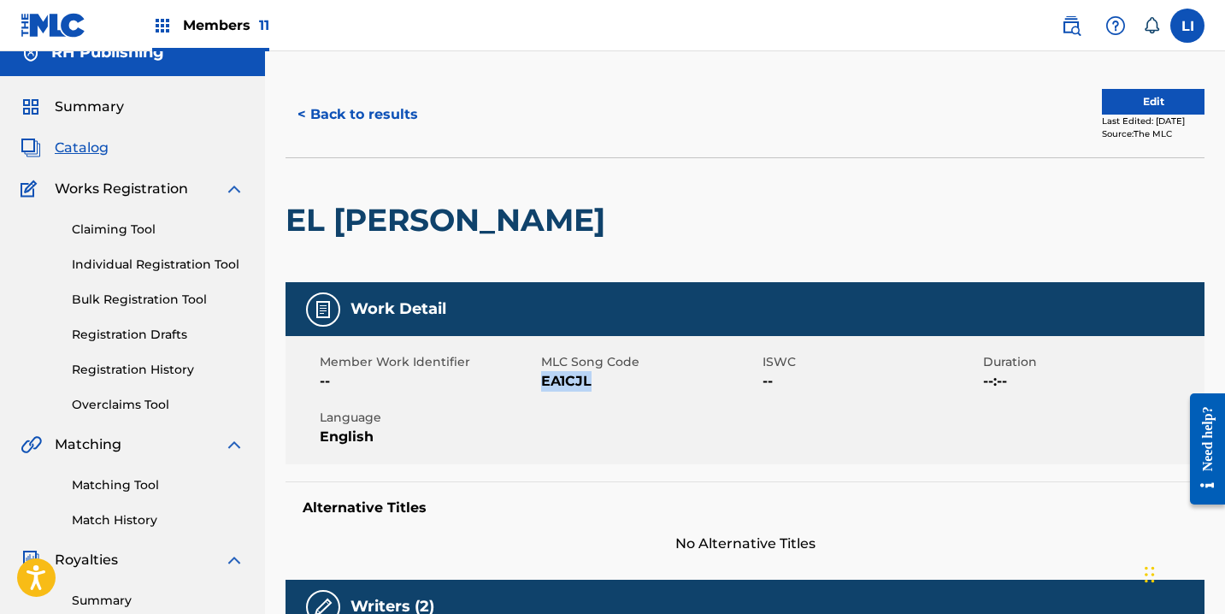
click at [373, 111] on button "< Back to results" at bounding box center [358, 114] width 144 height 43
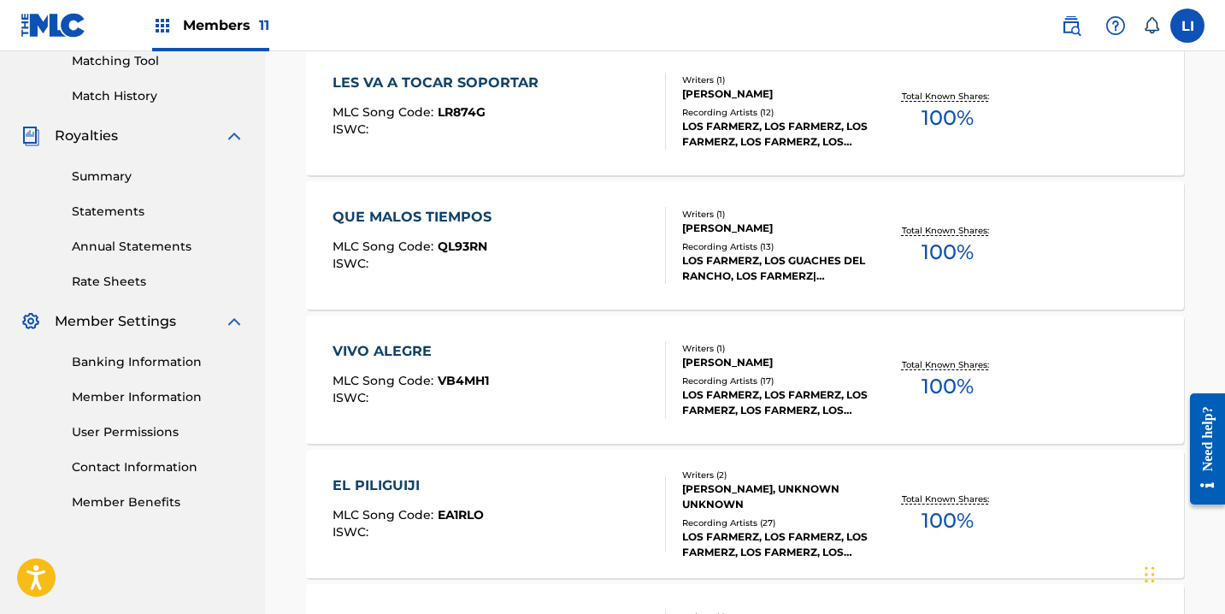
scroll to position [1128, 0]
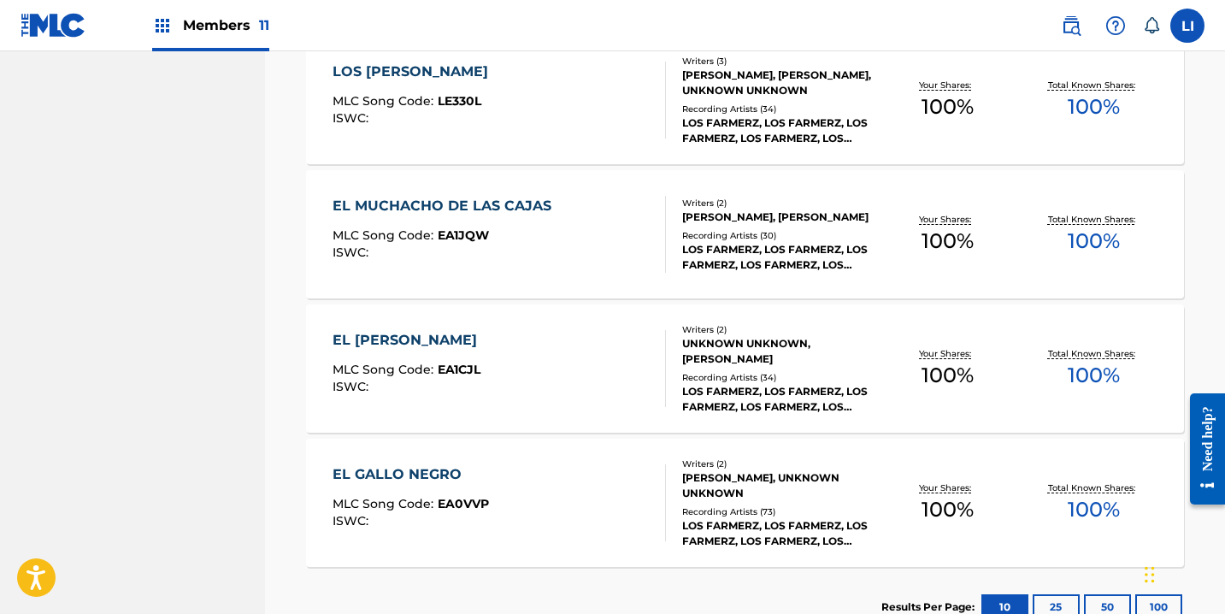
click at [542, 522] on div "EL GALLO NEGRO MLC Song Code : EA0VVP ISWC :" at bounding box center [499, 502] width 333 height 77
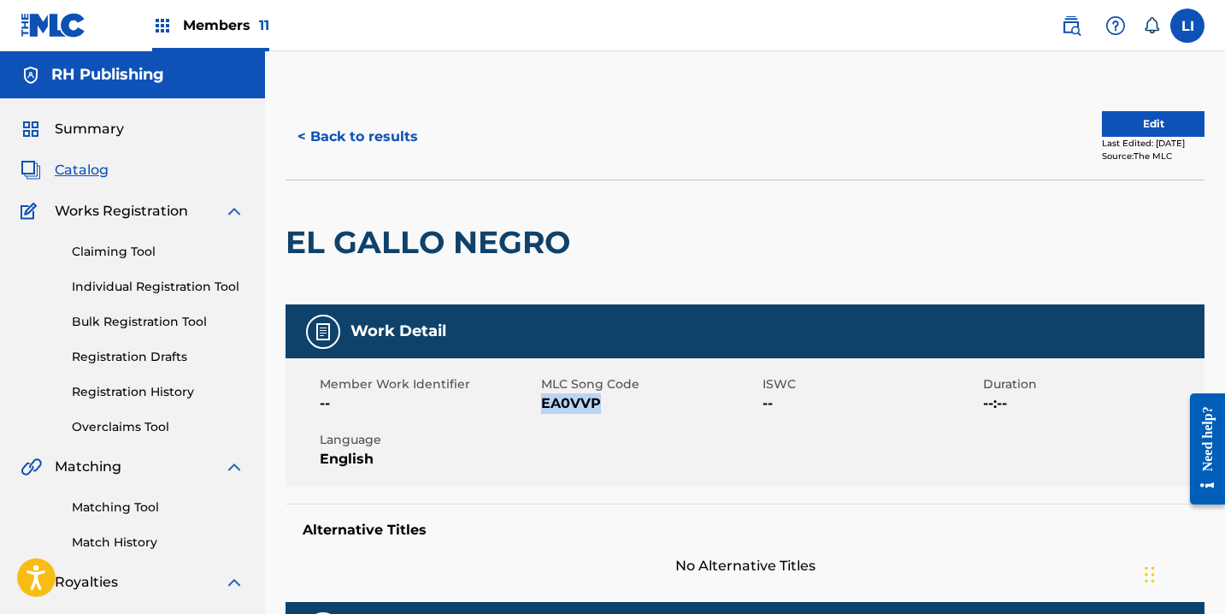
drag, startPoint x: 588, startPoint y: 403, endPoint x: 542, endPoint y: 403, distance: 46.2
click at [542, 403] on span "EA0VVP" at bounding box center [649, 403] width 217 height 21
copy span "EA0VVP"
click at [339, 137] on button "< Back to results" at bounding box center [358, 136] width 144 height 43
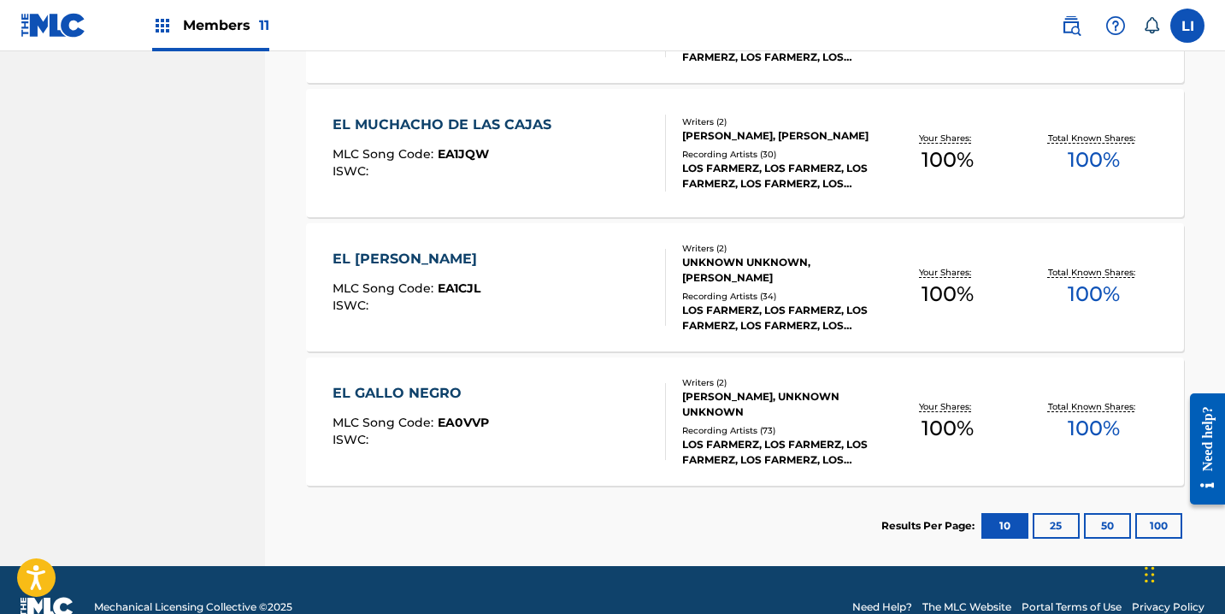
scroll to position [1244, 0]
